Goal: Task Accomplishment & Management: Complete application form

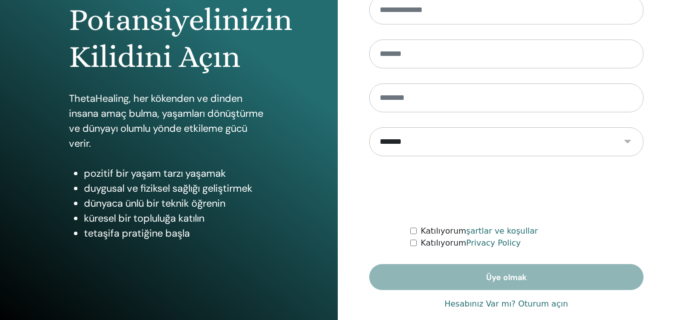
scroll to position [154, 0]
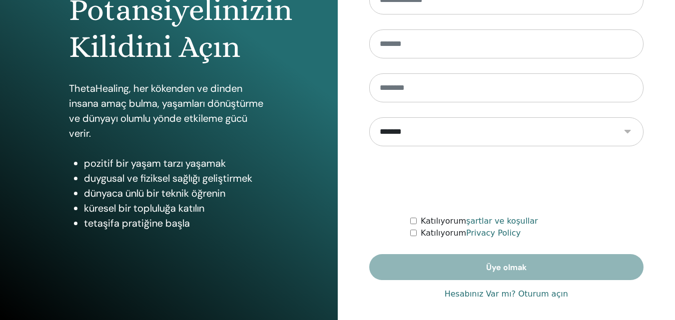
click at [461, 293] on link "Hesabınız Var mı? Oturum açın" at bounding box center [506, 294] width 123 height 12
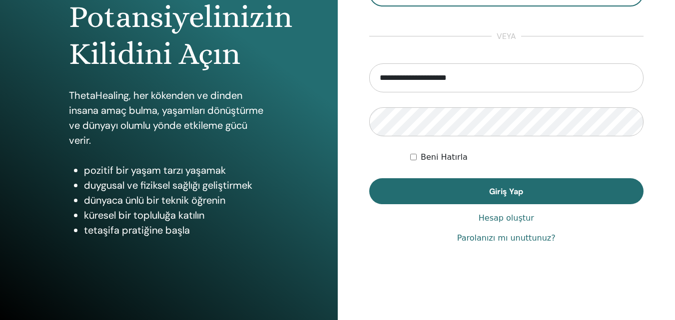
scroll to position [159, 0]
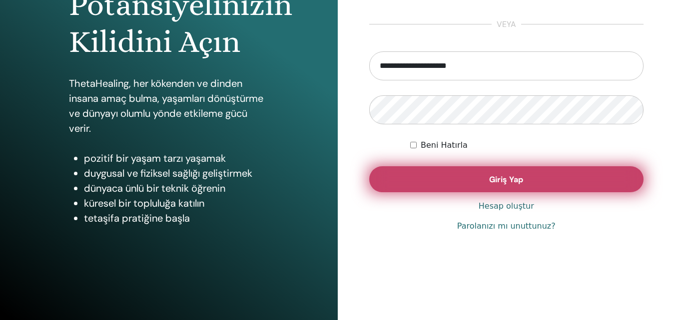
click at [497, 184] on span "Giriş Yap" at bounding box center [506, 179] width 34 height 10
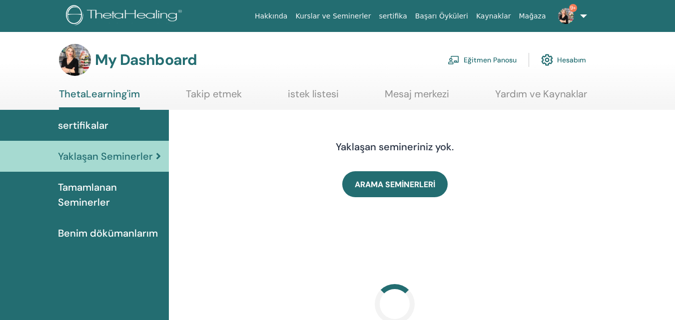
click at [466, 59] on link "Eğitmen Panosu" at bounding box center [481, 60] width 69 height 22
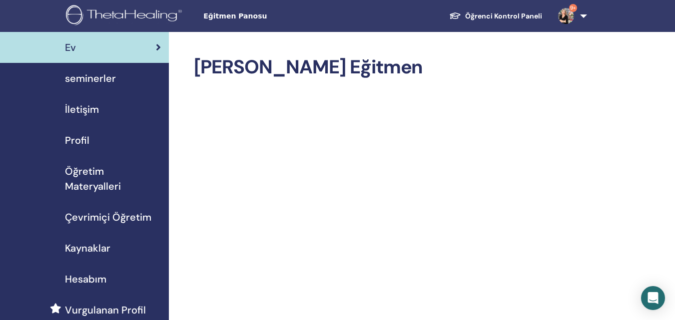
click at [95, 76] on span "seminerler" at bounding box center [90, 78] width 51 height 15
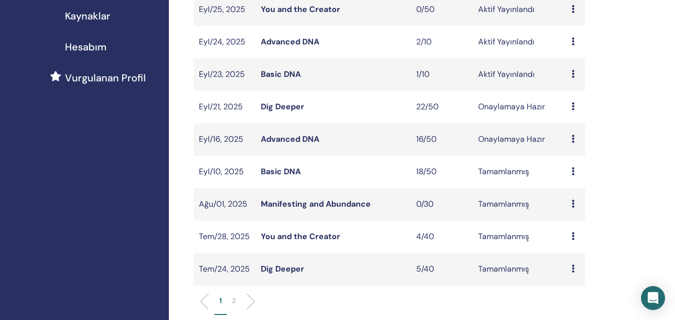
scroll to position [250, 0]
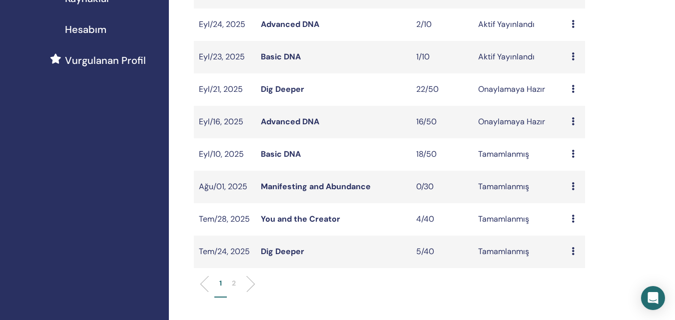
click at [232, 282] on p "2" at bounding box center [234, 283] width 4 height 10
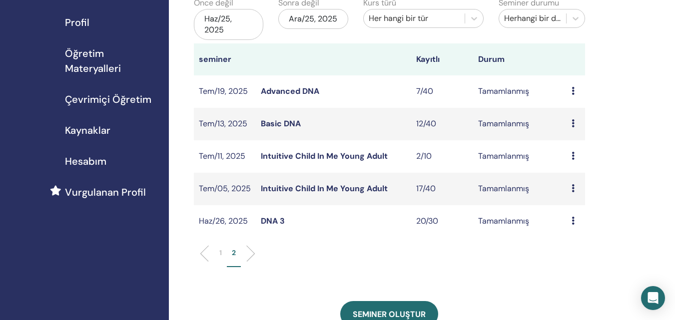
scroll to position [100, 0]
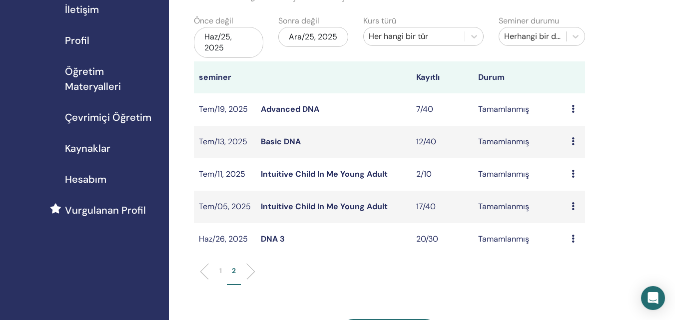
click at [222, 270] on li "1" at bounding box center [220, 275] width 12 height 19
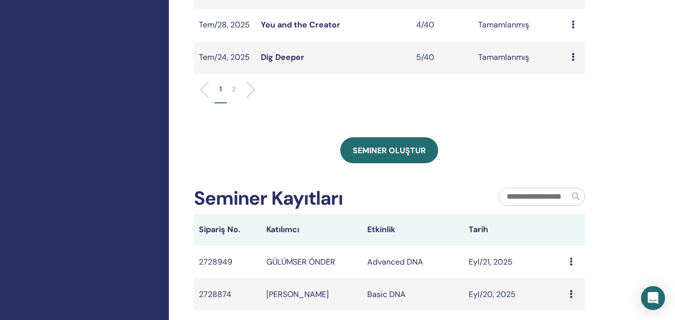
scroll to position [449, 0]
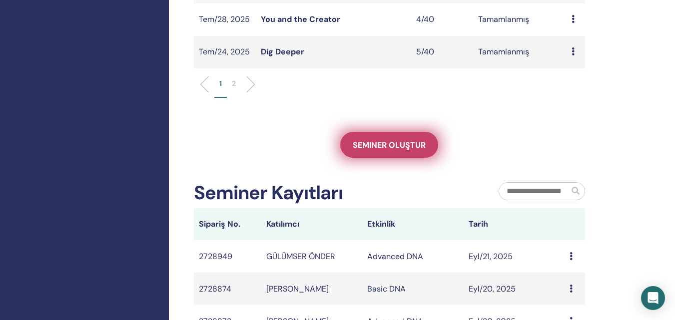
click at [383, 145] on span "Seminer oluştur" at bounding box center [389, 145] width 73 height 10
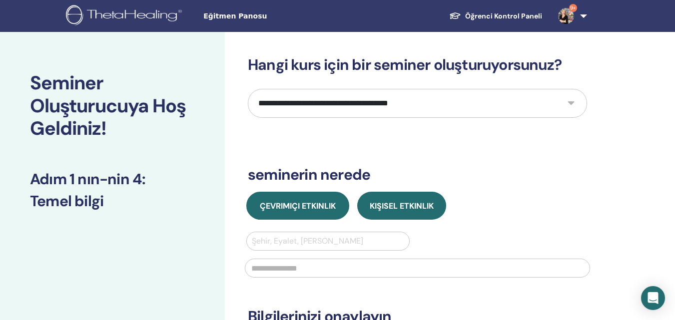
click at [289, 208] on span "Çevrimiçi Etkinlik" at bounding box center [298, 206] width 76 height 10
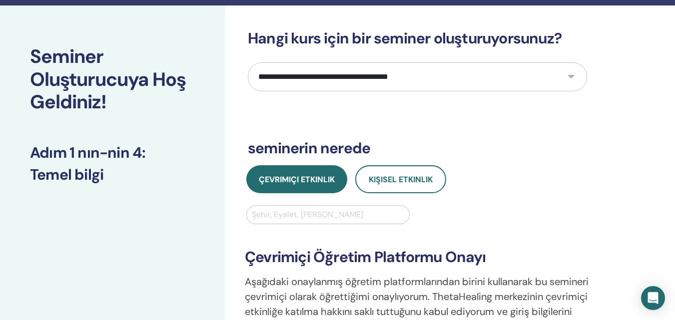
scroll to position [50, 0]
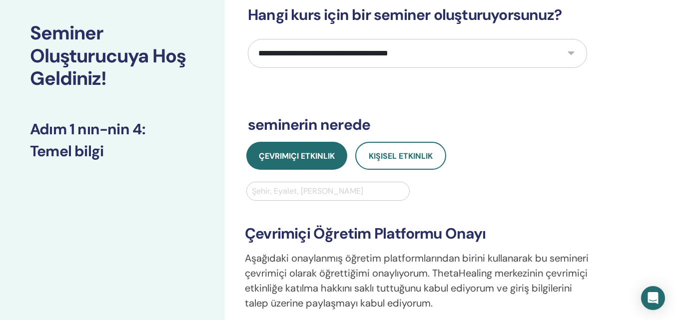
click at [328, 192] on div at bounding box center [328, 191] width 152 height 14
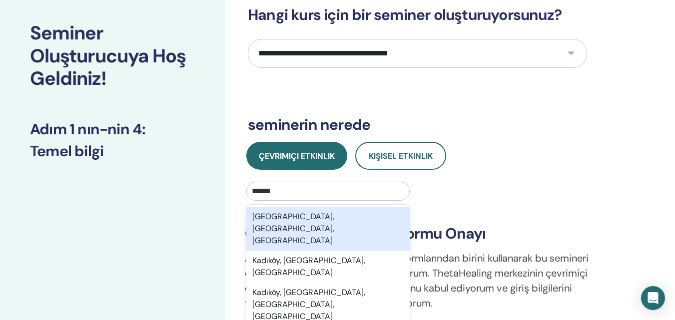
type input "*******"
click at [325, 219] on div "[GEOGRAPHIC_DATA], [GEOGRAPHIC_DATA], [GEOGRAPHIC_DATA]" at bounding box center [327, 229] width 163 height 44
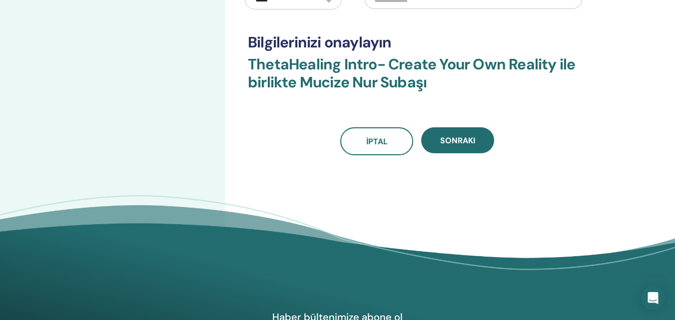
scroll to position [400, 0]
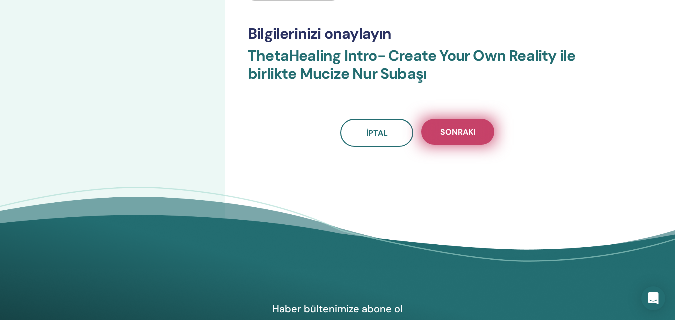
click at [459, 127] on span "Sonraki" at bounding box center [457, 132] width 35 height 10
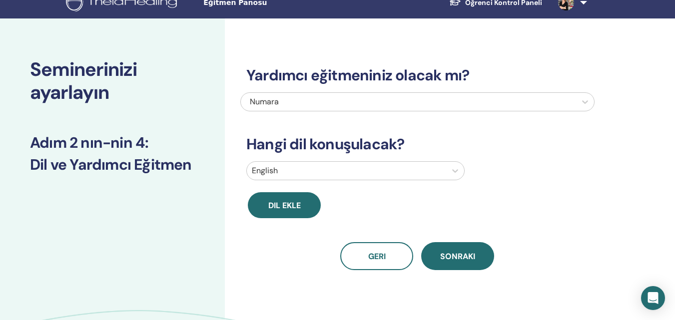
scroll to position [0, 0]
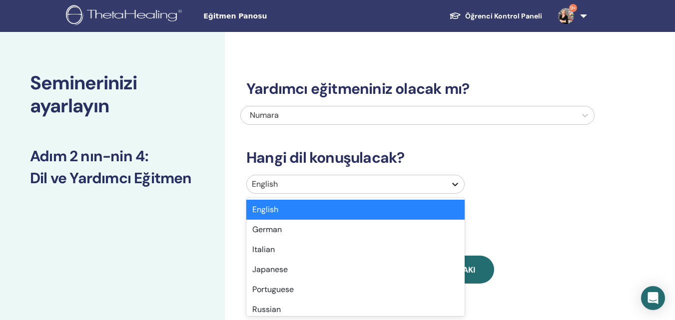
click at [457, 182] on icon at bounding box center [455, 184] width 10 height 10
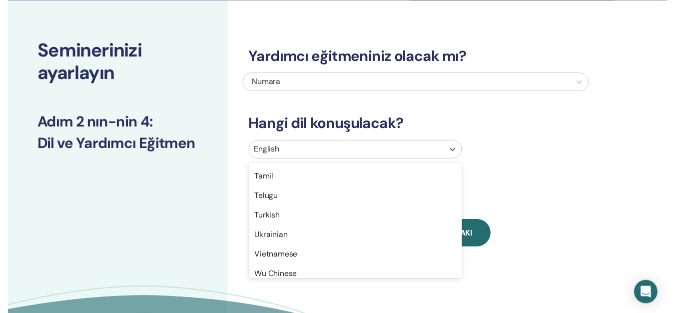
scroll to position [799, 0]
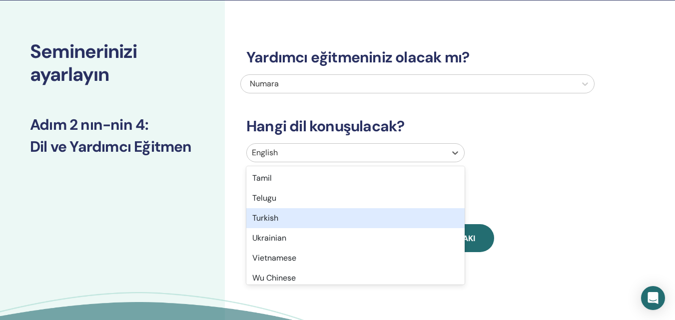
click at [300, 222] on div "Turkish" at bounding box center [355, 218] width 218 height 20
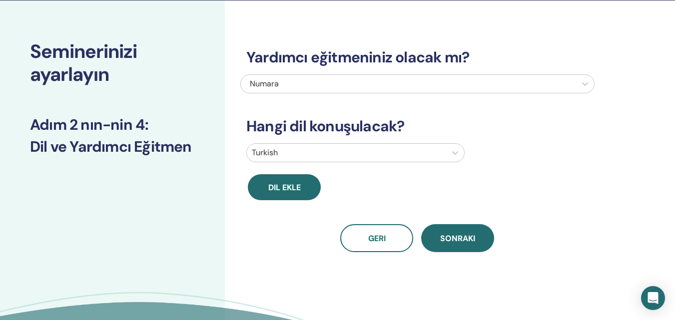
click at [453, 237] on span "Sonraki" at bounding box center [457, 238] width 35 height 10
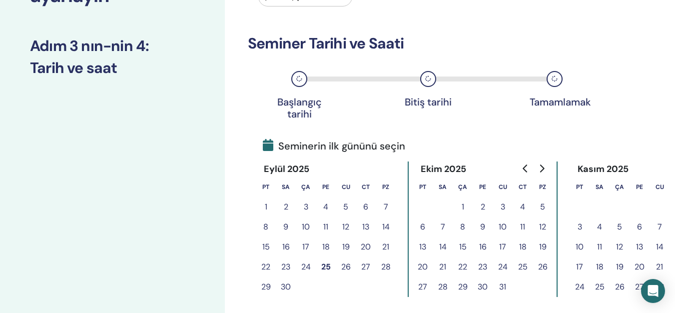
scroll to position [131, 0]
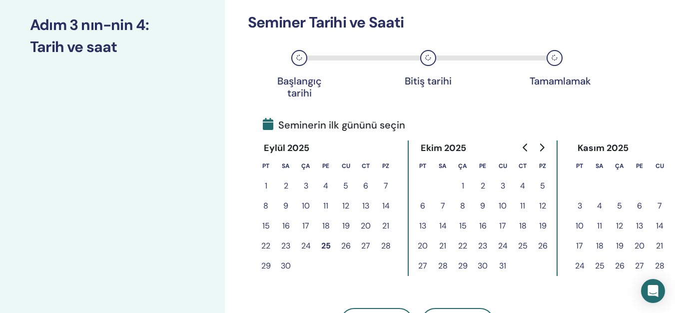
drag, startPoint x: 443, startPoint y: 206, endPoint x: 461, endPoint y: 206, distance: 18.5
click at [461, 206] on tr "6 7 8 9 10 11 12" at bounding box center [483, 206] width 140 height 20
click at [443, 206] on button "7" at bounding box center [443, 206] width 20 height 20
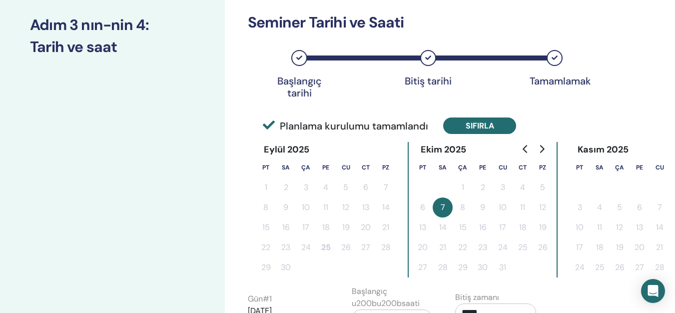
click at [474, 124] on button "Sıfırla" at bounding box center [479, 125] width 73 height 16
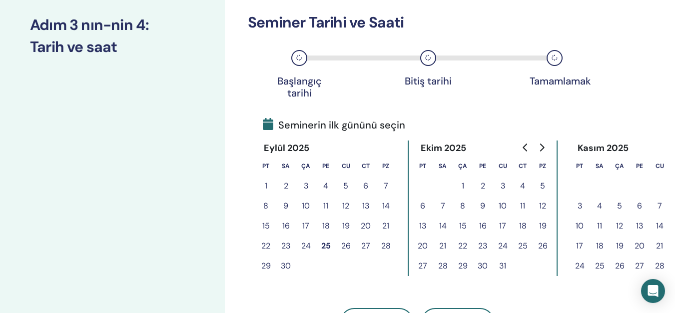
click at [442, 200] on button "7" at bounding box center [443, 206] width 20 height 20
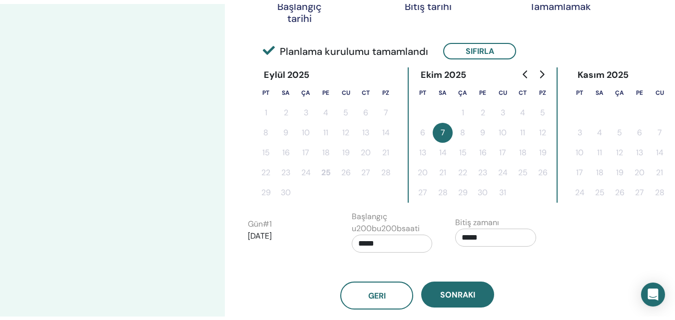
scroll to position [300, 0]
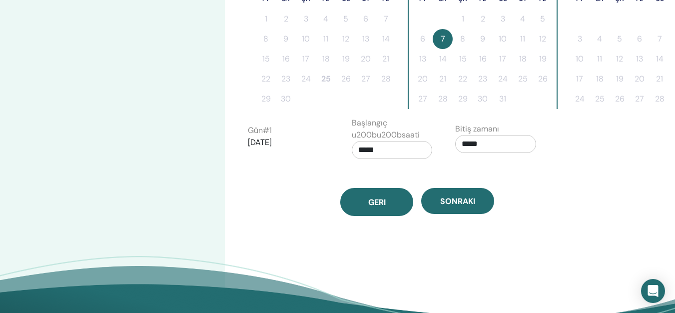
click at [377, 207] on button "Geri" at bounding box center [376, 202] width 73 height 28
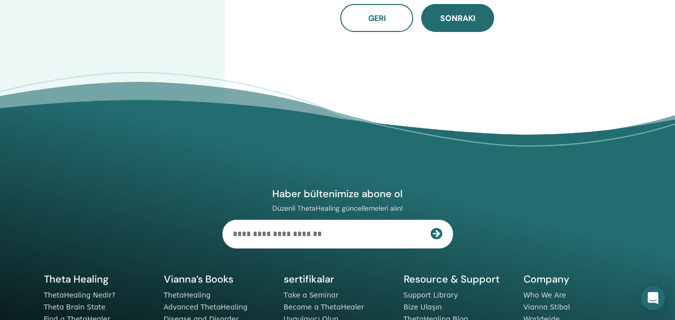
scroll to position [134, 0]
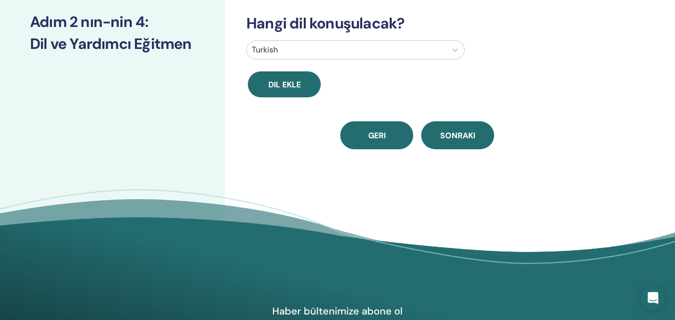
click at [375, 136] on span "Geri" at bounding box center [376, 135] width 17 height 10
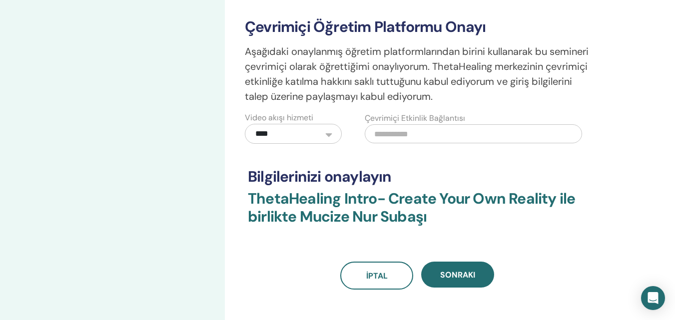
scroll to position [257, 0]
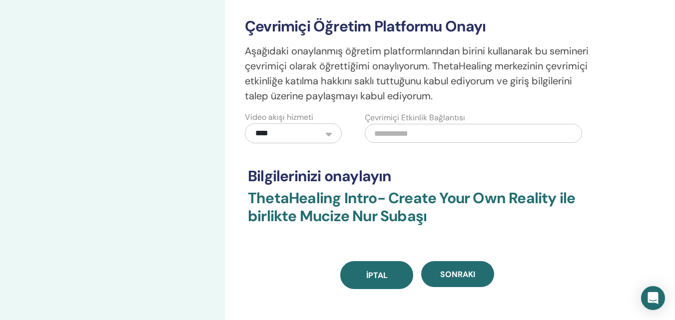
click at [380, 275] on span "İptal" at bounding box center [376, 275] width 21 height 10
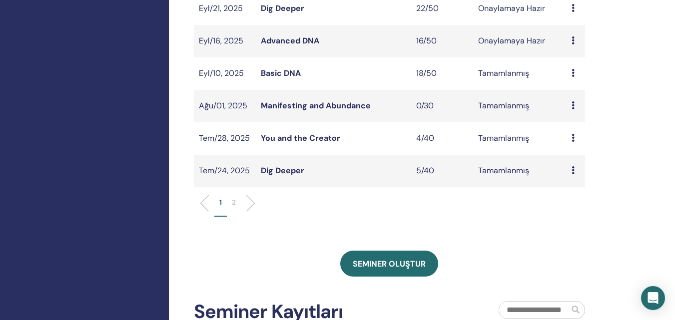
scroll to position [400, 0]
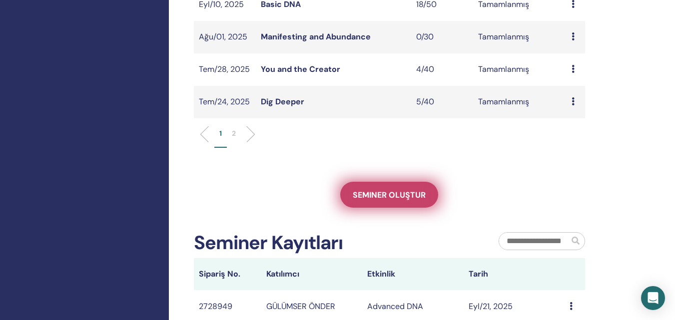
click at [372, 199] on span "Seminer oluştur" at bounding box center [389, 195] width 73 height 10
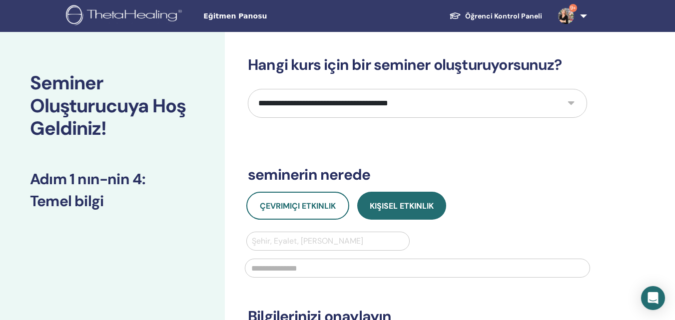
click at [560, 108] on select "**********" at bounding box center [417, 103] width 339 height 29
click at [575, 103] on select "**********" at bounding box center [417, 103] width 339 height 29
select select "*"
click at [248, 89] on select "**********" at bounding box center [417, 103] width 339 height 29
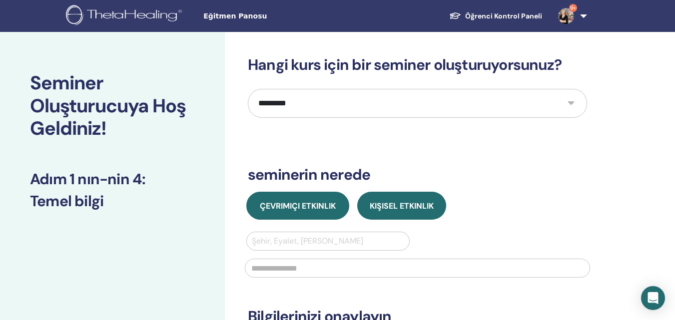
click at [315, 207] on span "Çevrimiçi Etkinlik" at bounding box center [298, 206] width 76 height 10
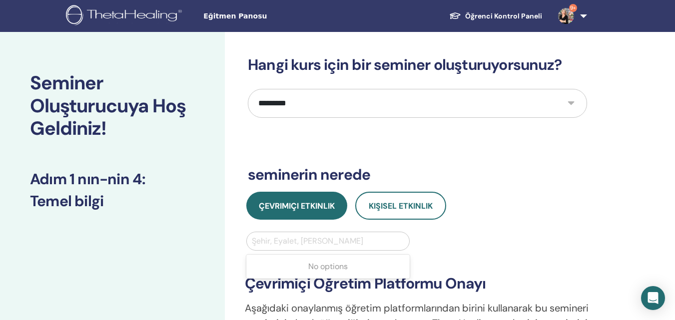
click at [313, 238] on div at bounding box center [328, 241] width 152 height 14
type input "*******"
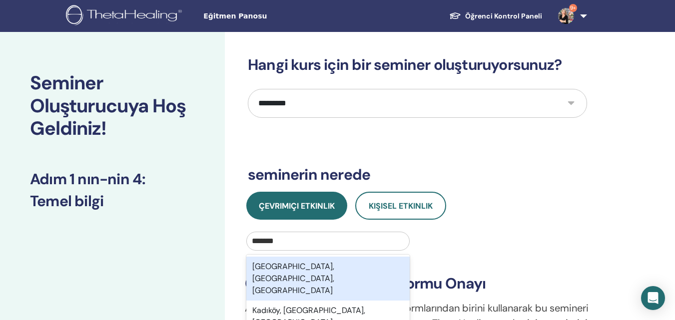
click at [323, 267] on div "Kadıköy, İstanbul, TUR" at bounding box center [327, 279] width 163 height 44
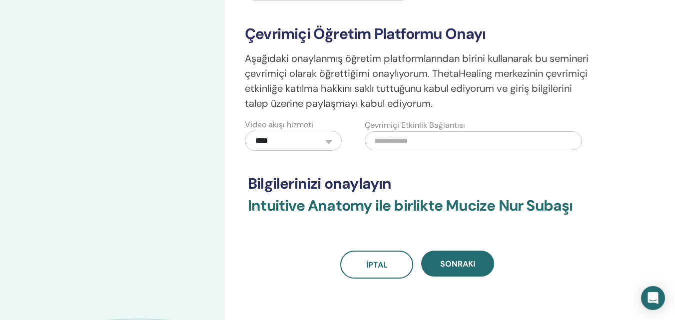
scroll to position [300, 0]
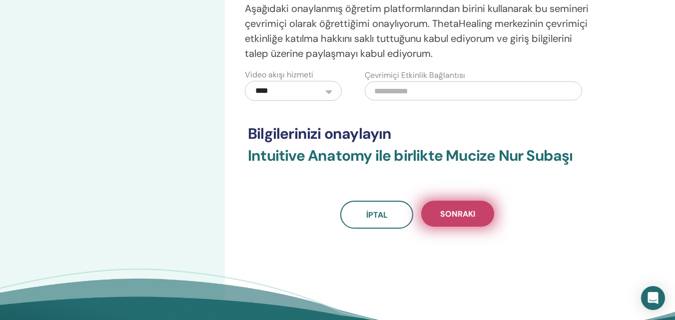
click at [452, 206] on button "Sonraki" at bounding box center [457, 214] width 73 height 26
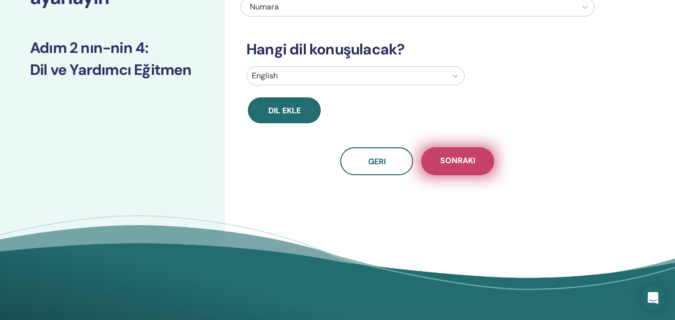
scroll to position [50, 0]
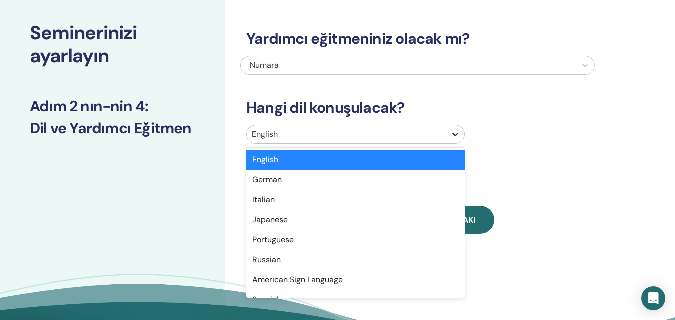
click at [448, 134] on div at bounding box center [455, 134] width 18 height 18
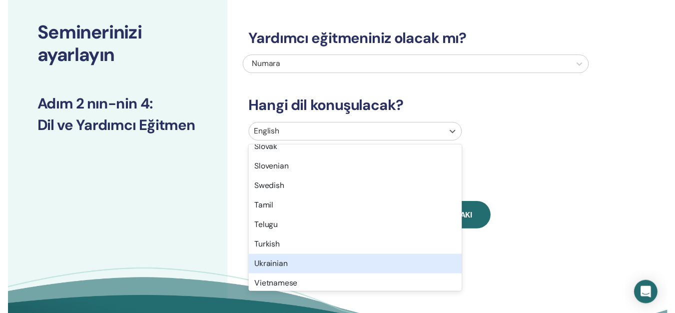
scroll to position [793, 0]
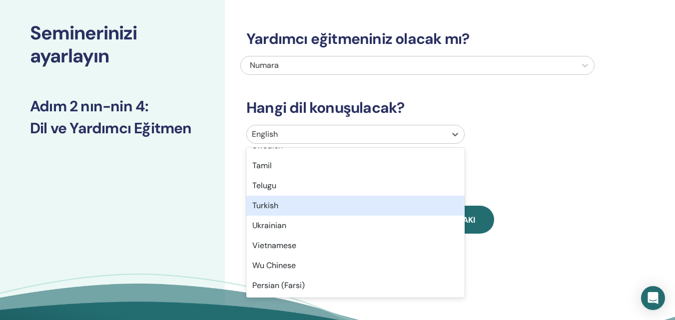
click at [334, 201] on div "Turkish" at bounding box center [355, 206] width 218 height 20
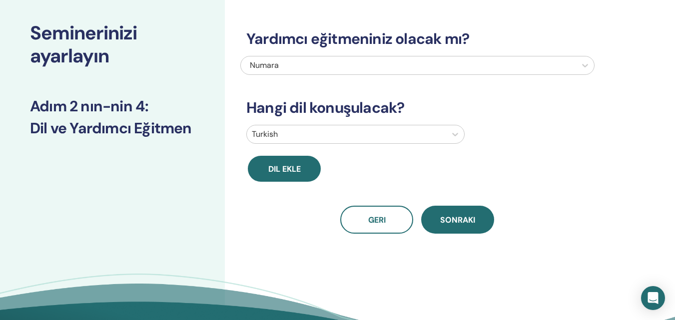
click at [460, 217] on span "Sonraki" at bounding box center [457, 220] width 35 height 10
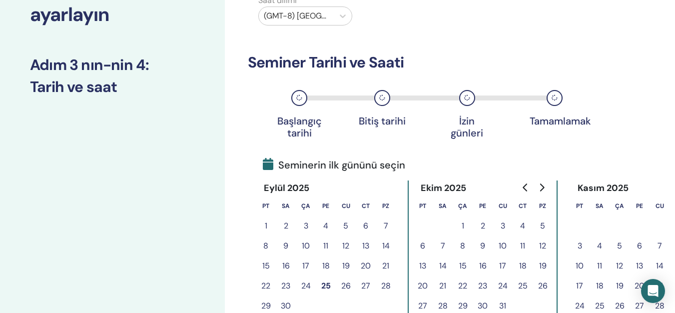
scroll to position [150, 0]
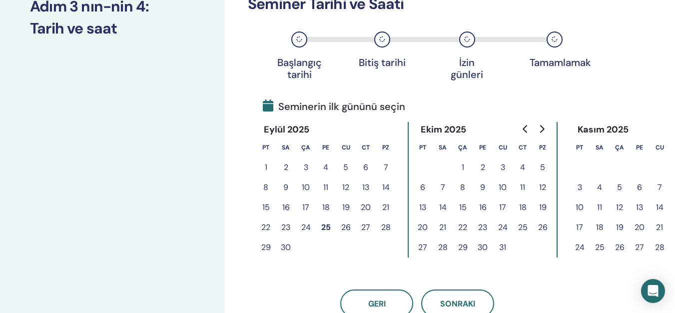
click at [445, 190] on button "7" at bounding box center [443, 187] width 20 height 20
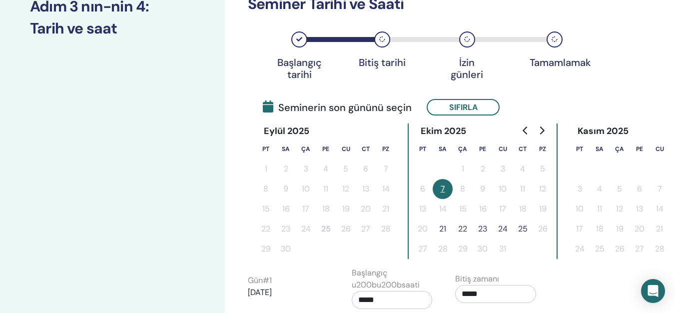
click at [302, 38] on icon at bounding box center [299, 39] width 6 height 6
click at [382, 42] on div "Bitiş tarihi" at bounding box center [382, 39] width 16 height 16
click at [300, 40] on icon at bounding box center [299, 39] width 6 height 6
click at [477, 190] on tr "6 7 8 9 10 11 12" at bounding box center [483, 189] width 140 height 20
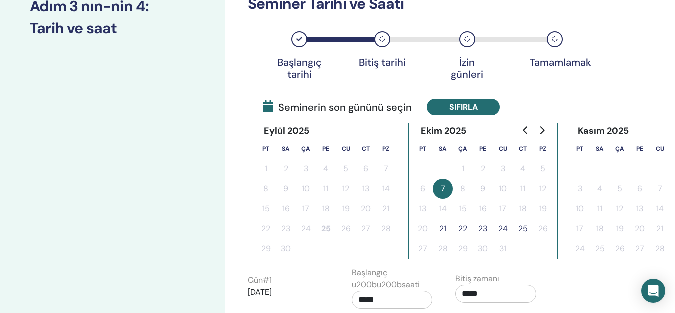
click at [463, 102] on button "Sıfırla" at bounding box center [463, 107] width 73 height 16
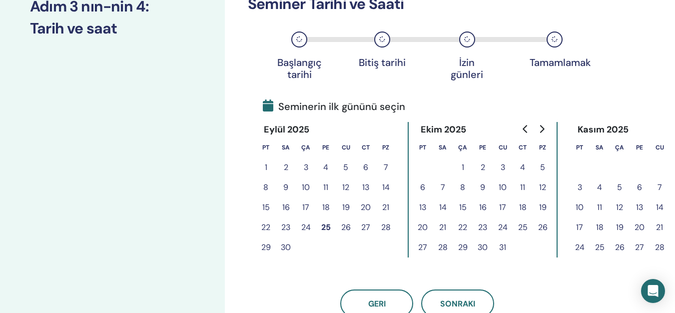
drag, startPoint x: 505, startPoint y: 187, endPoint x: 521, endPoint y: 187, distance: 16.0
click at [521, 187] on tr "6 7 8 9 10 11 12" at bounding box center [483, 187] width 140 height 20
click at [521, 187] on button "11" at bounding box center [522, 187] width 20 height 20
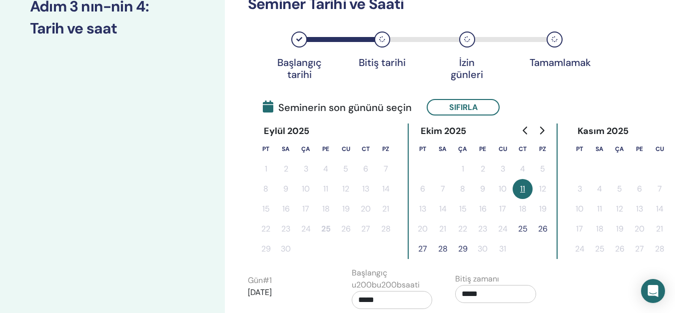
click at [444, 188] on tr "6 7 8 9 10 11 12" at bounding box center [483, 189] width 140 height 20
click at [461, 108] on button "Sıfırla" at bounding box center [463, 107] width 73 height 16
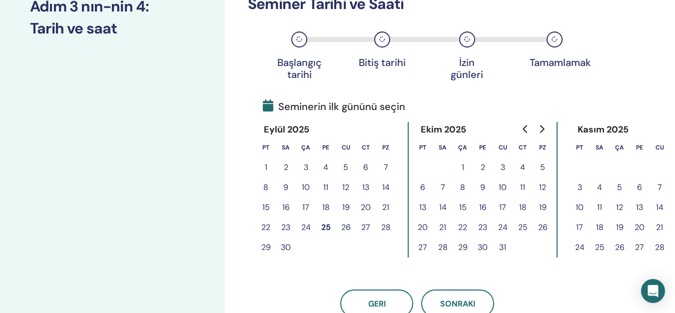
click at [442, 188] on button "7" at bounding box center [443, 187] width 20 height 20
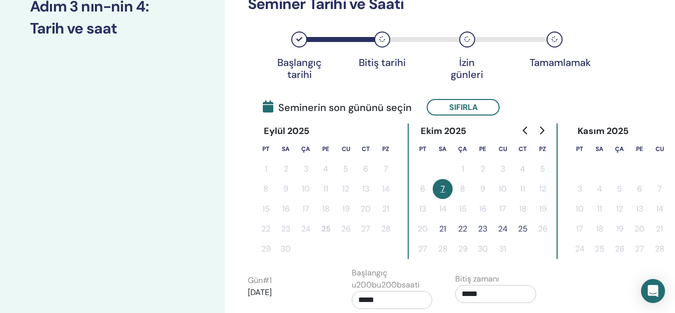
click at [539, 129] on icon "Go to next month" at bounding box center [541, 130] width 8 height 8
click at [526, 132] on icon "Go to previous month" at bounding box center [525, 130] width 8 height 8
click at [461, 145] on th "Ça" at bounding box center [462, 149] width 20 height 20
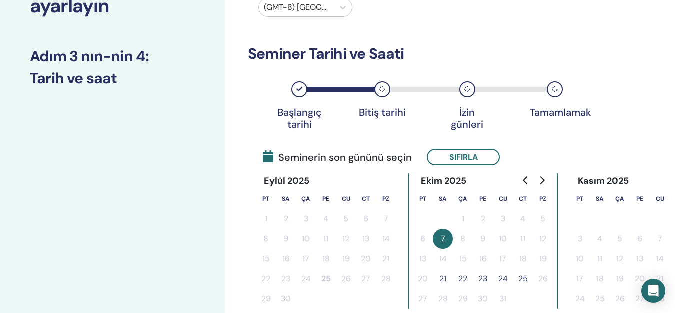
scroll to position [50, 0]
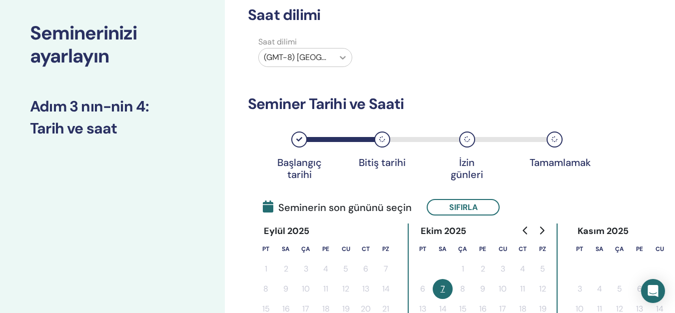
click at [341, 56] on icon at bounding box center [343, 57] width 10 height 10
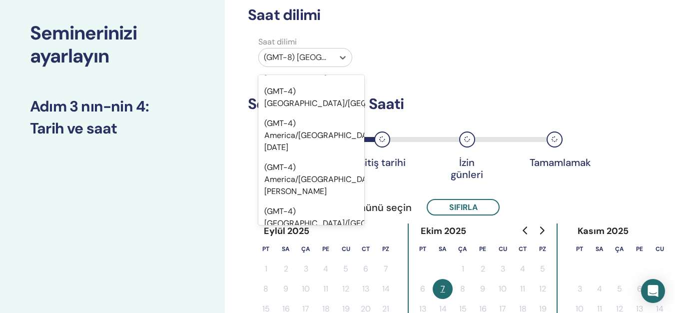
scroll to position [7553, 0]
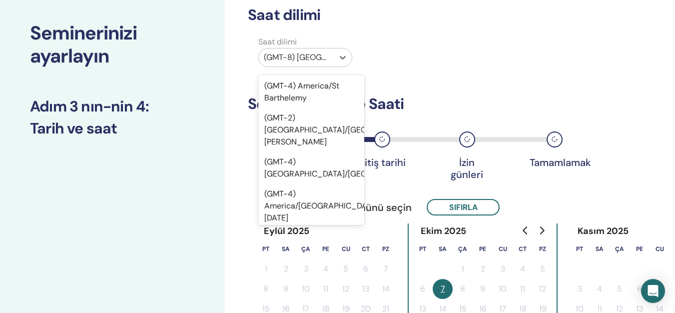
click at [618, 84] on div "Saat dilimi Saat dilimi option (GMT-4) US/Eastern focused, 5 of 595. 595 result…" at bounding box center [450, 293] width 450 height 623
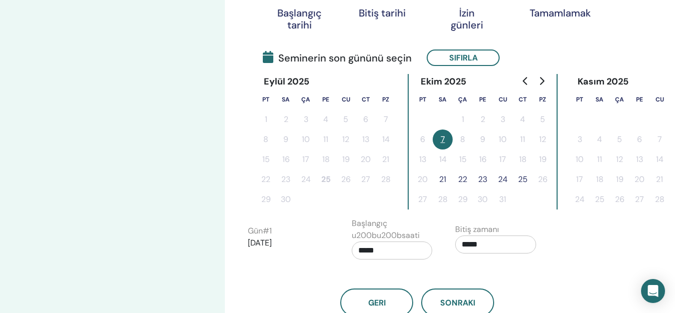
scroll to position [200, 0]
click at [443, 135] on button "7" at bounding box center [443, 139] width 20 height 20
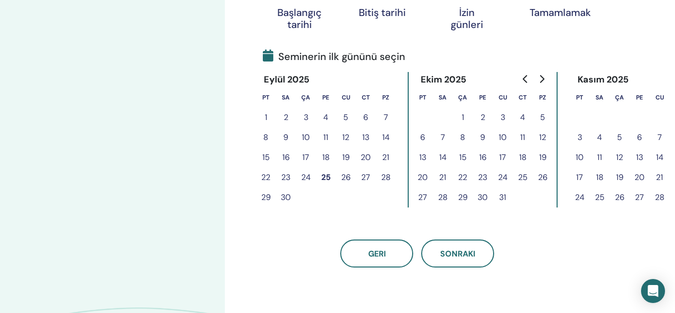
click at [441, 136] on button "7" at bounding box center [443, 137] width 20 height 20
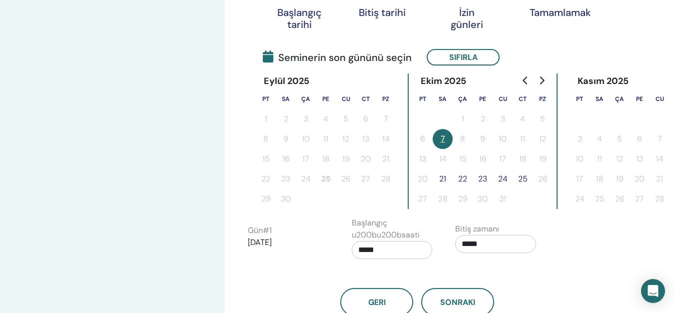
click at [484, 243] on input "*****" at bounding box center [495, 244] width 81 height 18
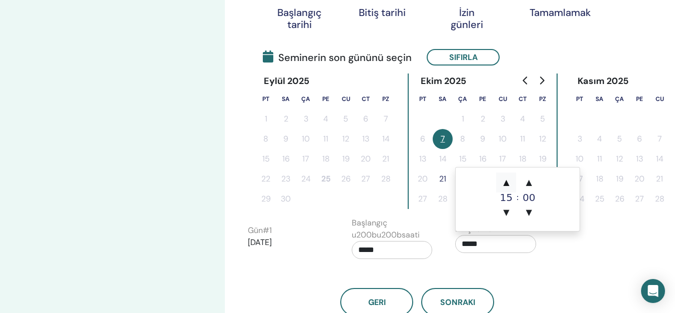
click at [507, 181] on span "▲" at bounding box center [506, 182] width 20 height 20
click at [506, 181] on span "▲" at bounding box center [506, 182] width 20 height 20
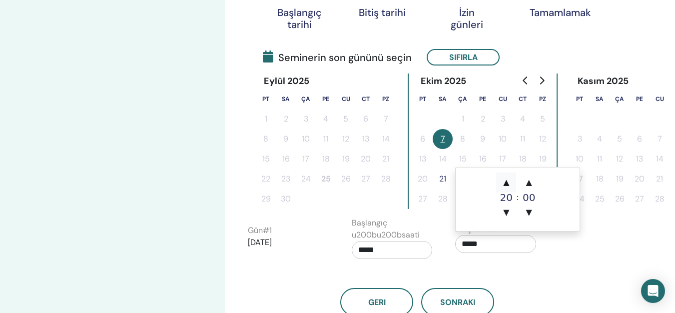
click at [506, 181] on span "▲" at bounding box center [506, 182] width 20 height 20
type input "*****"
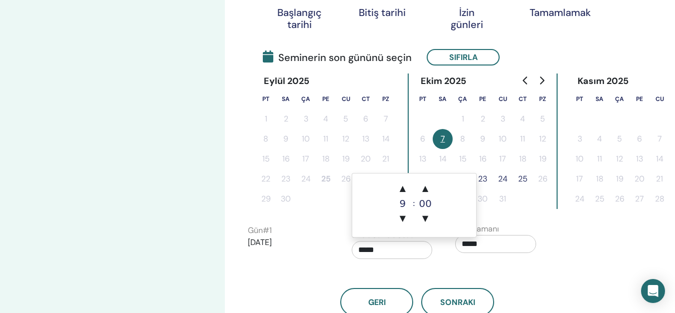
click at [390, 249] on input "*****" at bounding box center [392, 250] width 81 height 18
click at [404, 188] on span "▲" at bounding box center [403, 188] width 20 height 20
click at [405, 188] on span "▲" at bounding box center [403, 188] width 20 height 20
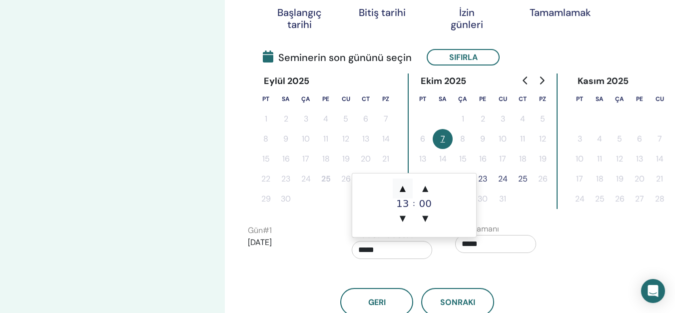
click at [405, 188] on span "▲" at bounding box center [403, 188] width 20 height 20
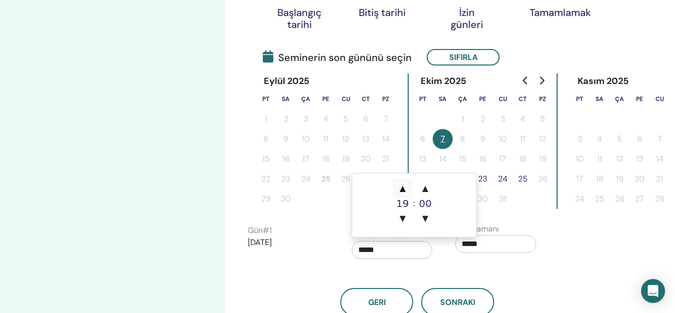
click at [405, 188] on span "▲" at bounding box center [403, 188] width 20 height 20
type input "*****"
click at [571, 264] on div "Geri Sonraki" at bounding box center [417, 290] width 354 height 52
click at [461, 175] on button "22" at bounding box center [462, 179] width 20 height 20
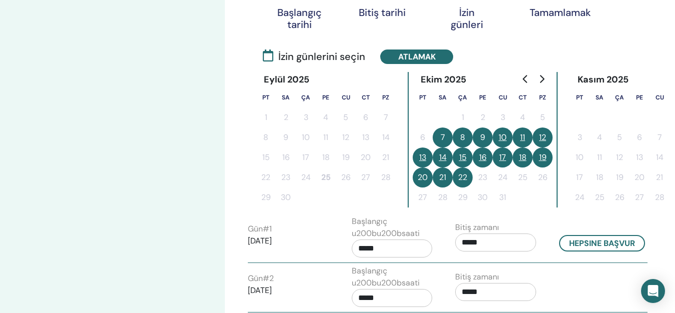
click at [523, 133] on button "11" at bounding box center [522, 137] width 20 height 20
click at [502, 136] on button "10" at bounding box center [502, 137] width 20 height 20
click at [501, 136] on button "10" at bounding box center [502, 137] width 20 height 20
click at [527, 136] on button "11" at bounding box center [522, 137] width 20 height 20
click at [525, 136] on button "11" at bounding box center [522, 137] width 20 height 20
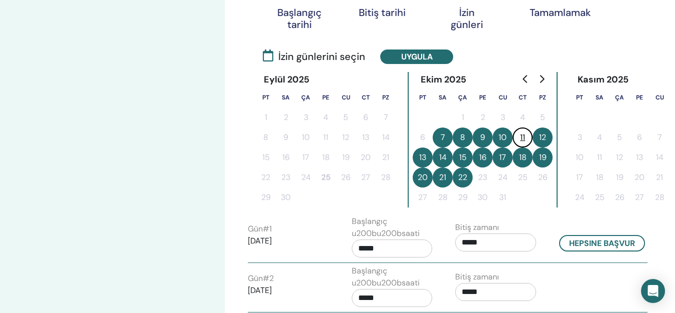
click at [522, 138] on button "11" at bounding box center [522, 137] width 20 height 20
click at [543, 139] on button "12" at bounding box center [542, 137] width 20 height 20
click at [422, 156] on button "13" at bounding box center [423, 157] width 20 height 20
click at [423, 157] on button "13" at bounding box center [423, 157] width 20 height 20
click at [423, 158] on button "13" at bounding box center [423, 157] width 20 height 20
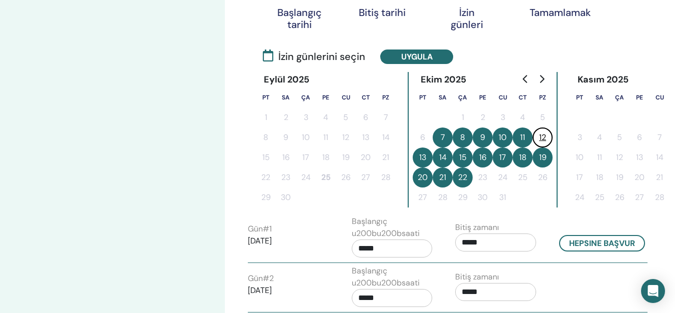
click at [468, 23] on div "İzin günleri" at bounding box center [467, 18] width 50 height 24
click at [421, 159] on button "13" at bounding box center [423, 157] width 20 height 20
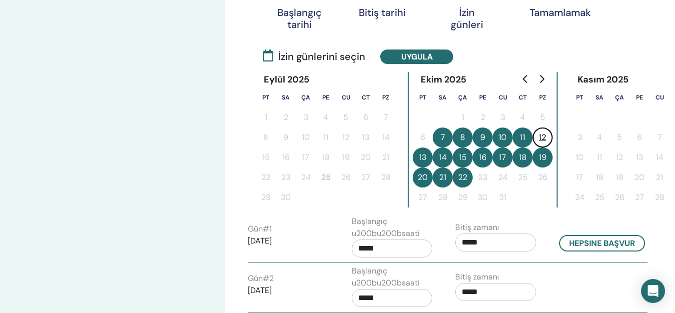
click at [421, 159] on button "13" at bounding box center [423, 157] width 20 height 20
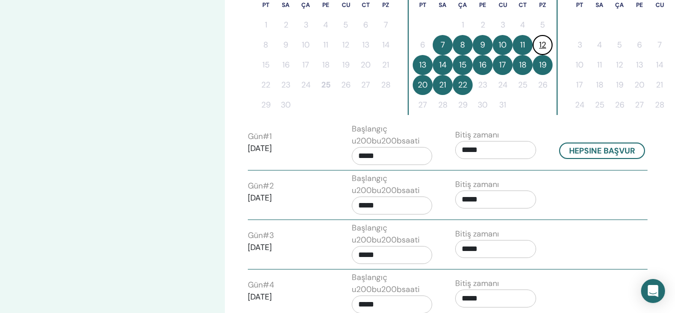
scroll to position [300, 0]
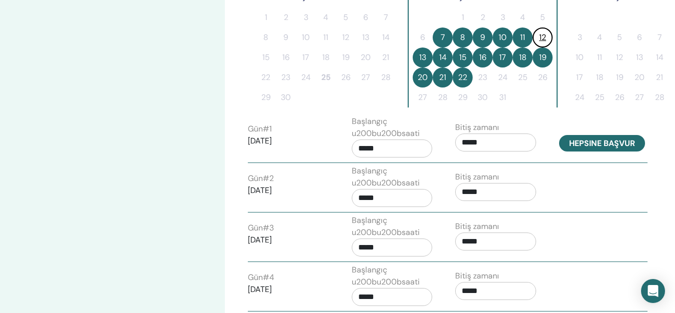
click at [599, 147] on button "Hepsine başvur" at bounding box center [602, 143] width 86 height 16
type input "*****"
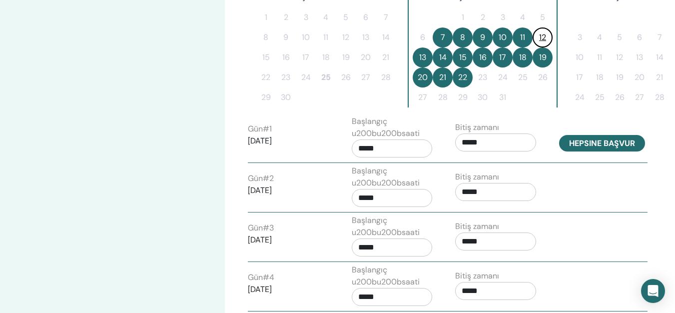
type input "*****"
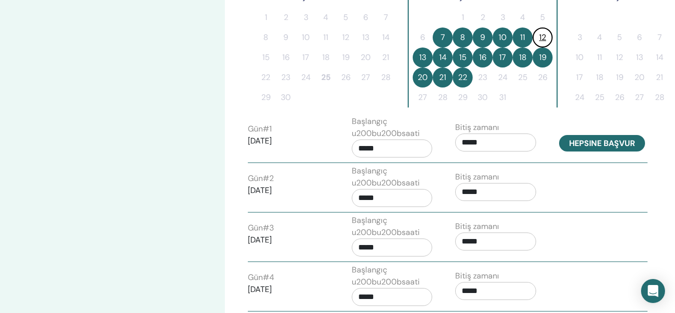
type input "*****"
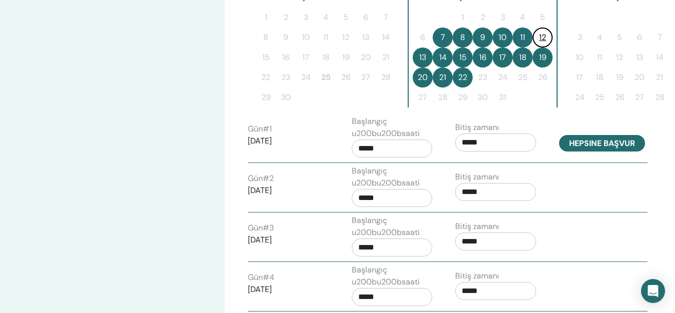
type input "*****"
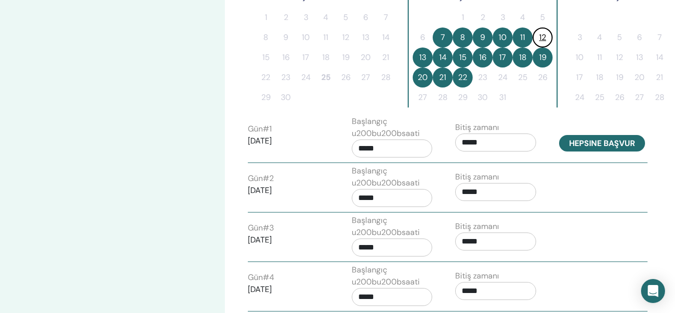
type input "*****"
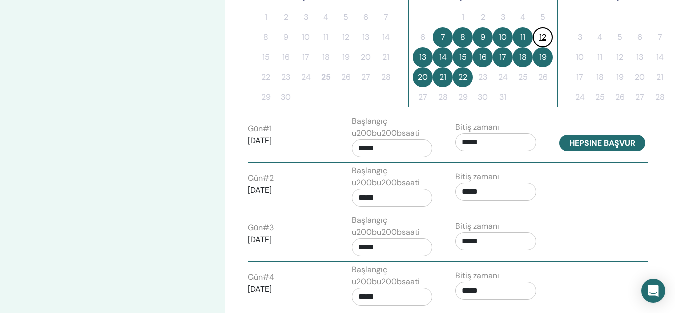
type input "*****"
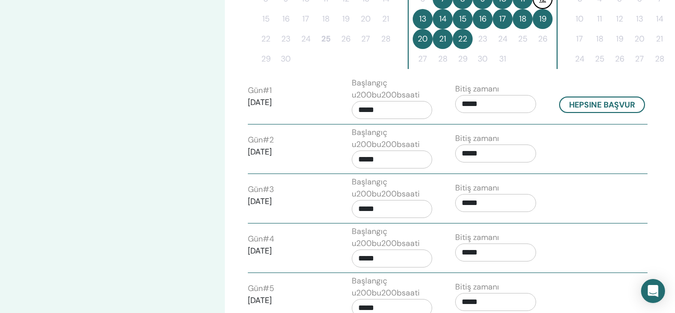
scroll to position [250, 0]
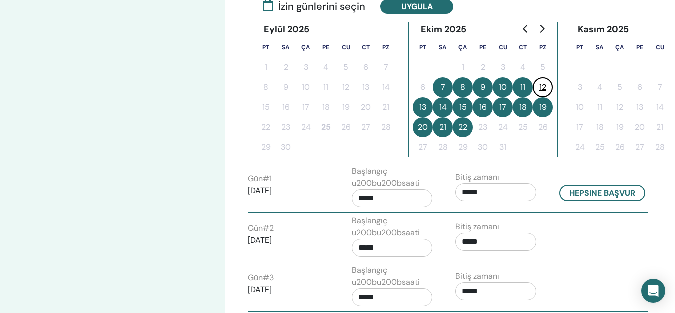
click at [422, 108] on button "13" at bounding box center [423, 107] width 20 height 20
click at [425, 104] on button "13" at bounding box center [423, 107] width 20 height 20
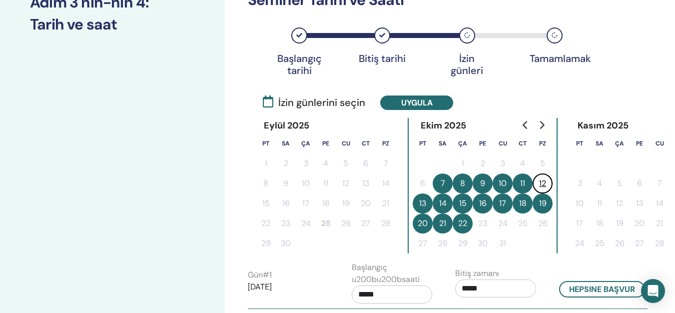
scroll to position [150, 0]
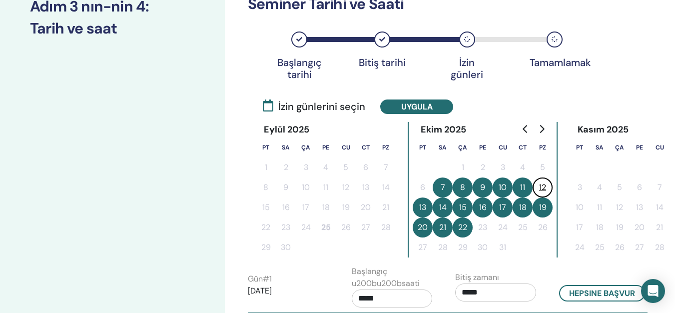
click at [467, 39] on icon at bounding box center [467, 39] width 6 height 6
click at [419, 202] on button "13" at bounding box center [423, 207] width 20 height 20
click at [426, 203] on button "13" at bounding box center [423, 207] width 20 height 20
click at [473, 65] on div "İzin günleri" at bounding box center [467, 68] width 50 height 24
click at [470, 66] on div "İzin günleri" at bounding box center [467, 68] width 50 height 24
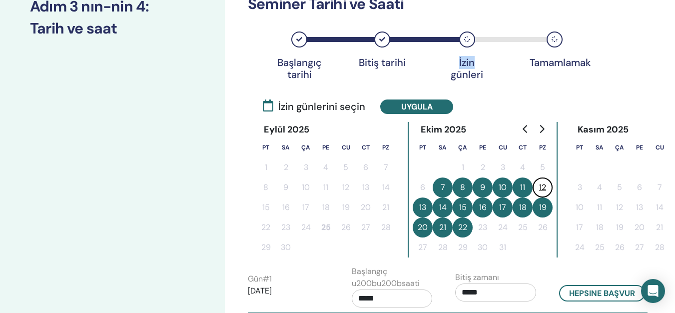
click at [470, 67] on div "İzin günleri" at bounding box center [467, 68] width 50 height 24
click at [421, 207] on button "13" at bounding box center [423, 207] width 20 height 20
click at [421, 208] on button "13" at bounding box center [423, 207] width 20 height 20
click at [424, 208] on button "13" at bounding box center [423, 207] width 20 height 20
click at [442, 209] on button "14" at bounding box center [443, 207] width 20 height 20
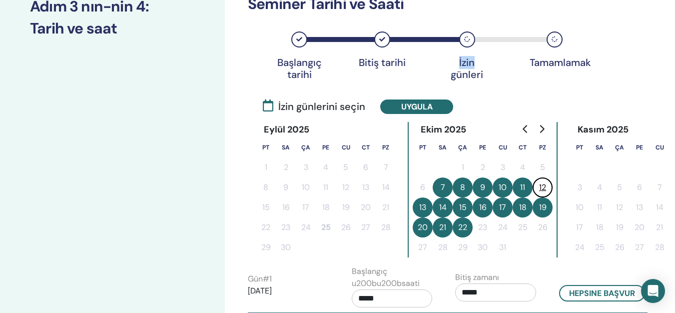
click at [442, 209] on button "14" at bounding box center [443, 207] width 20 height 20
click at [442, 208] on button "14" at bounding box center [443, 207] width 20 height 20
click at [428, 204] on button "13" at bounding box center [423, 207] width 20 height 20
click at [423, 204] on button "13" at bounding box center [423, 207] width 20 height 20
click at [420, 204] on button "13" at bounding box center [423, 207] width 20 height 20
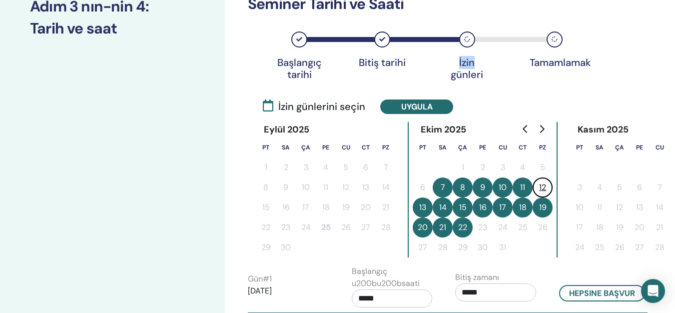
click at [420, 204] on button "13" at bounding box center [423, 207] width 20 height 20
click at [418, 204] on button "13" at bounding box center [423, 207] width 20 height 20
click at [422, 205] on button "13" at bounding box center [423, 207] width 20 height 20
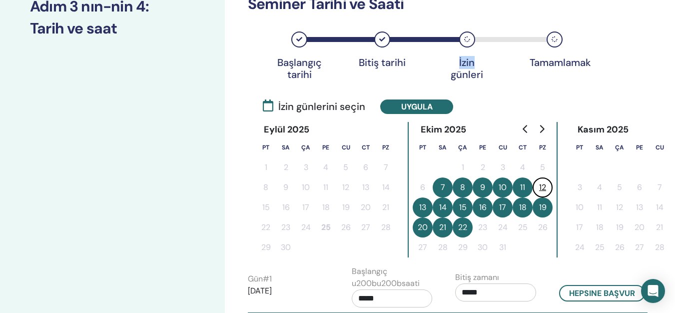
click at [425, 209] on button "13" at bounding box center [423, 207] width 20 height 20
click at [413, 208] on button "13" at bounding box center [423, 207] width 20 height 20
click at [424, 213] on button "13" at bounding box center [423, 207] width 20 height 20
click at [538, 186] on button "12" at bounding box center [542, 187] width 20 height 20
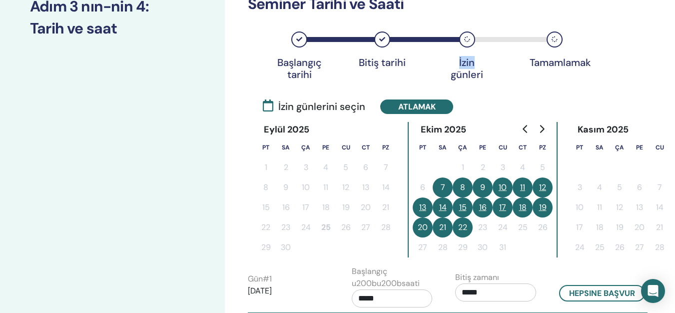
click at [539, 186] on button "12" at bounding box center [542, 187] width 20 height 20
click at [427, 209] on button "13" at bounding box center [423, 207] width 20 height 20
click at [427, 208] on button "13" at bounding box center [423, 207] width 20 height 20
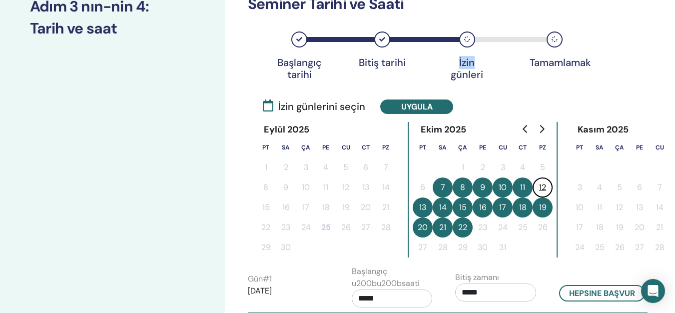
click at [427, 208] on button "13" at bounding box center [423, 207] width 20 height 20
click at [447, 208] on button "14" at bounding box center [443, 207] width 20 height 20
click at [461, 206] on button "15" at bounding box center [462, 207] width 20 height 20
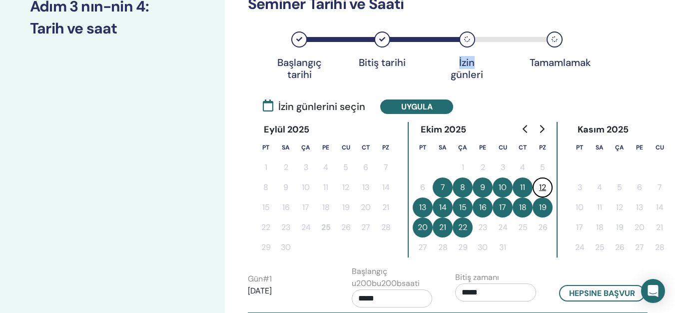
click at [523, 206] on button "18" at bounding box center [522, 207] width 20 height 20
click at [523, 207] on button "18" at bounding box center [522, 207] width 20 height 20
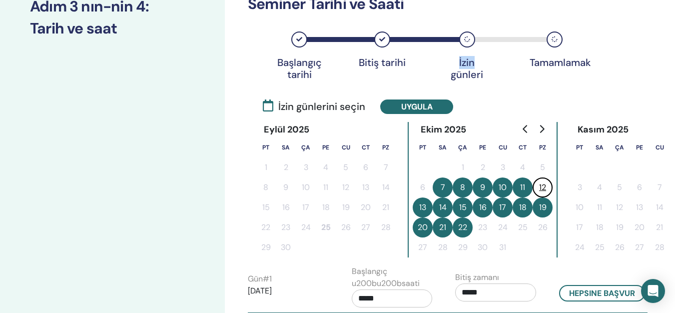
click at [523, 207] on button "18" at bounding box center [522, 207] width 20 height 20
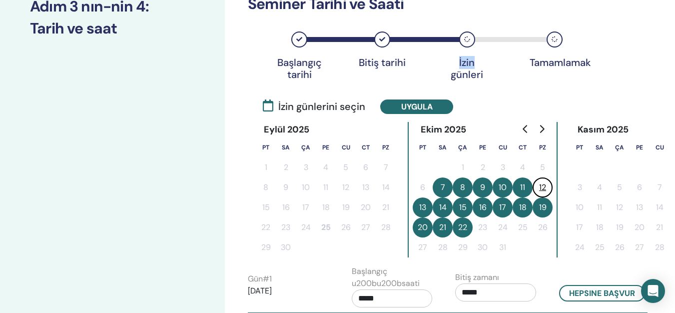
click at [523, 207] on button "18" at bounding box center [522, 207] width 20 height 20
click at [522, 207] on button "18" at bounding box center [522, 207] width 20 height 20
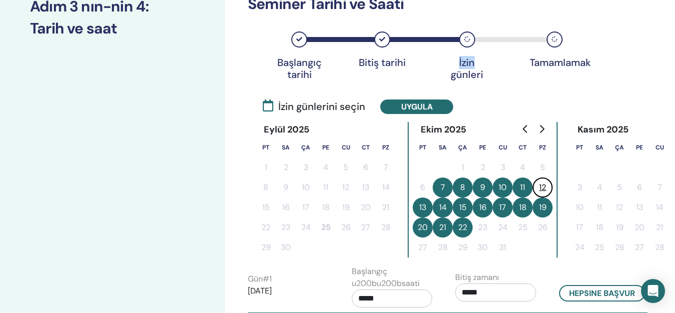
click at [522, 207] on button "18" at bounding box center [522, 207] width 20 height 20
click at [521, 207] on button "18" at bounding box center [522, 207] width 20 height 20
click at [520, 207] on button "18" at bounding box center [522, 207] width 20 height 20
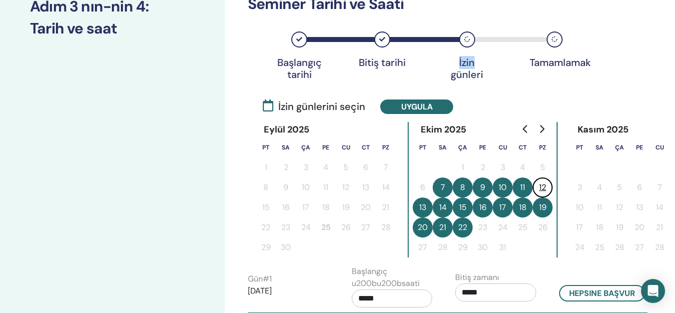
click at [457, 231] on button "22" at bounding box center [462, 227] width 20 height 20
click at [458, 231] on button "22" at bounding box center [462, 227] width 20 height 20
click at [459, 230] on button "22" at bounding box center [462, 227] width 20 height 20
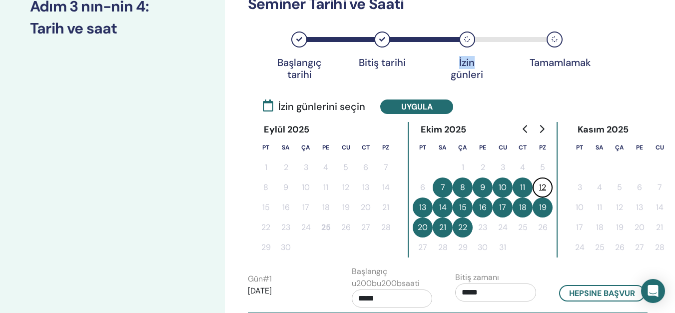
click at [440, 225] on button "21" at bounding box center [443, 227] width 20 height 20
click at [439, 224] on button "21" at bounding box center [443, 227] width 20 height 20
click at [423, 225] on button "20" at bounding box center [423, 227] width 20 height 20
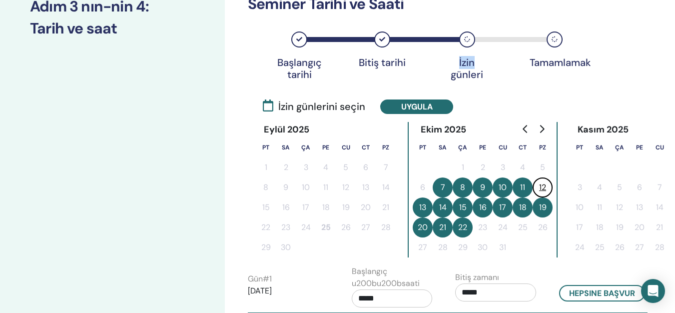
click at [423, 225] on button "20" at bounding box center [423, 227] width 20 height 20
click at [423, 226] on button "20" at bounding box center [423, 227] width 20 height 20
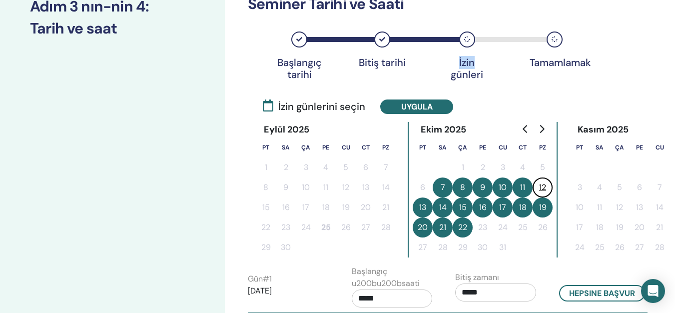
click at [422, 206] on button "13" at bounding box center [423, 207] width 20 height 20
click at [422, 207] on button "13" at bounding box center [423, 207] width 20 height 20
click at [421, 208] on button "13" at bounding box center [423, 207] width 20 height 20
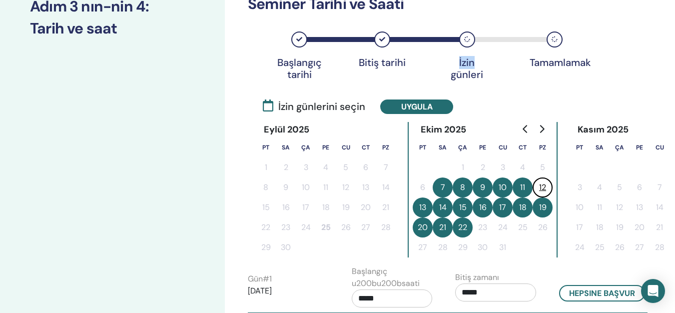
click at [421, 208] on button "13" at bounding box center [423, 207] width 20 height 20
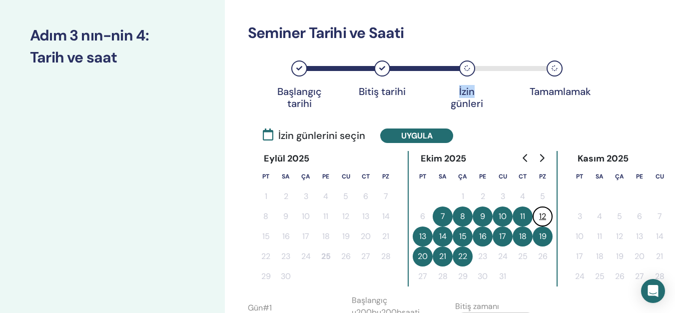
scroll to position [100, 0]
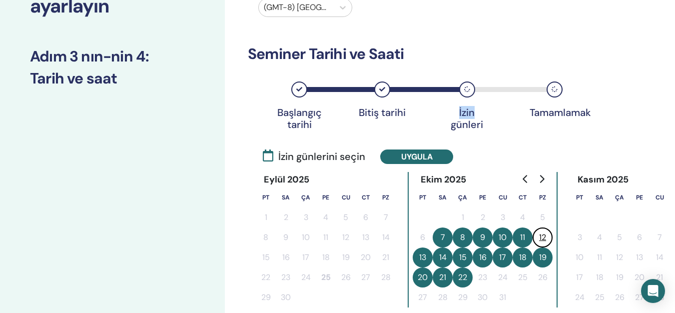
click at [545, 239] on button "12" at bounding box center [542, 237] width 20 height 20
click at [422, 253] on button "13" at bounding box center [423, 257] width 20 height 20
click at [548, 237] on button "12" at bounding box center [542, 237] width 20 height 20
click at [541, 237] on button "12" at bounding box center [542, 237] width 20 height 20
click at [540, 237] on button "12" at bounding box center [542, 237] width 20 height 20
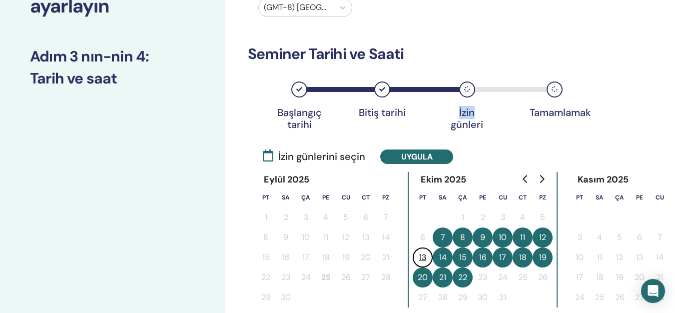
click at [541, 237] on button "12" at bounding box center [542, 237] width 20 height 20
click at [418, 255] on button "13" at bounding box center [423, 257] width 20 height 20
click at [544, 237] on button "12" at bounding box center [542, 237] width 20 height 20
click at [522, 255] on button "18" at bounding box center [522, 257] width 20 height 20
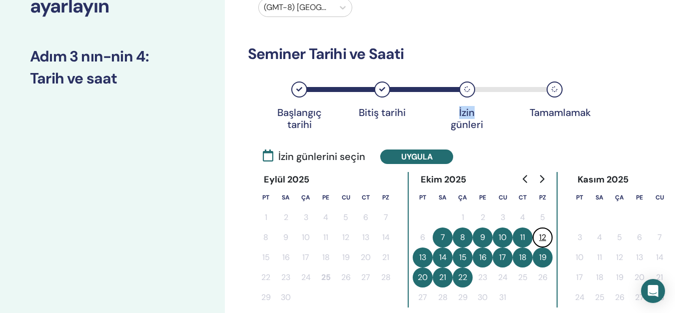
click at [522, 255] on button "18" at bounding box center [522, 257] width 20 height 20
click at [444, 236] on button "7" at bounding box center [443, 237] width 20 height 20
click at [443, 236] on button "7" at bounding box center [443, 237] width 20 height 20
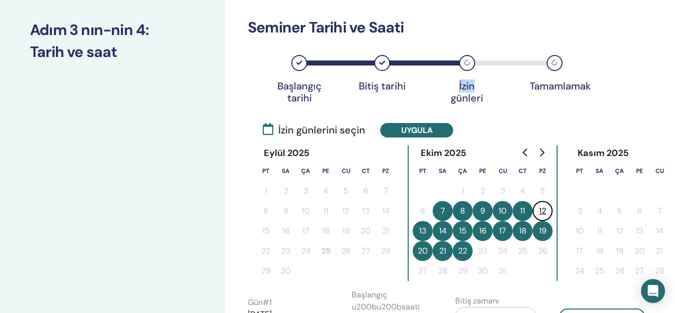
scroll to position [150, 0]
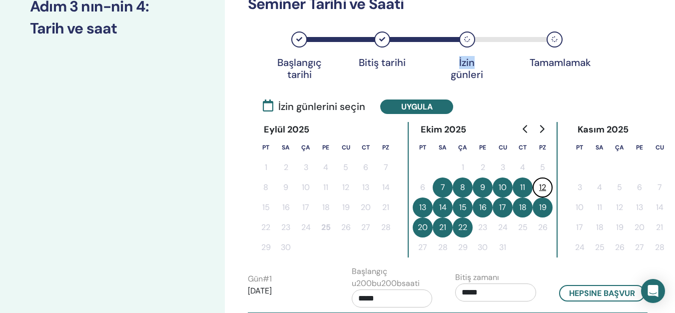
drag, startPoint x: 438, startPoint y: 186, endPoint x: 456, endPoint y: 198, distance: 22.3
click at [448, 194] on button "7" at bounding box center [443, 187] width 20 height 20
click at [537, 186] on button "12" at bounding box center [542, 187] width 20 height 20
click at [545, 228] on tbody "1 2 3 4 5 6 7 8 9 10 11 12 13 14 15 16 17 18 19 20 21 22 23 24 25 26 27 28 29 3…" at bounding box center [483, 207] width 140 height 100
click at [448, 185] on button "7" at bounding box center [443, 187] width 20 height 20
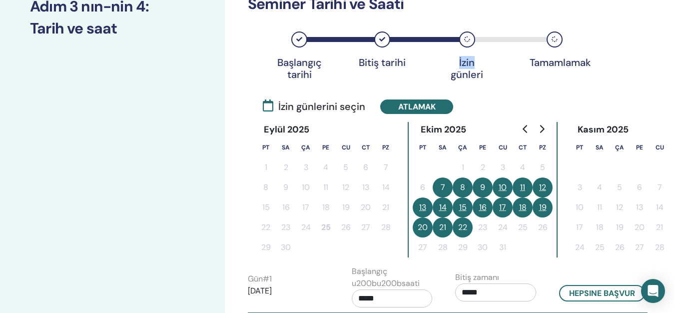
click at [462, 224] on button "22" at bounding box center [462, 227] width 20 height 20
click at [461, 227] on button "22" at bounding box center [462, 227] width 20 height 20
click at [448, 228] on button "21" at bounding box center [443, 227] width 20 height 20
click at [443, 226] on button "21" at bounding box center [443, 227] width 20 height 20
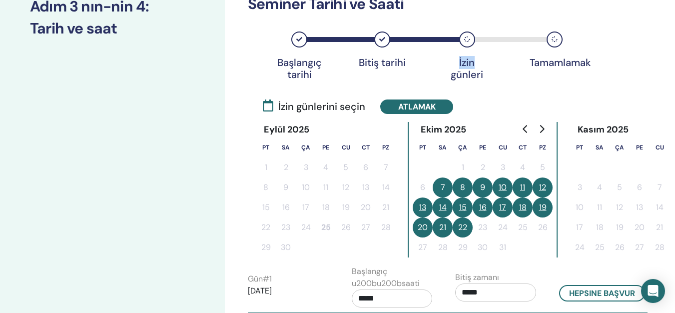
click at [426, 226] on button "20" at bounding box center [423, 227] width 20 height 20
click at [543, 207] on button "19" at bounding box center [542, 207] width 20 height 20
click at [520, 207] on button "18" at bounding box center [522, 207] width 20 height 20
click at [520, 208] on button "18" at bounding box center [522, 207] width 20 height 20
click at [500, 207] on button "17" at bounding box center [502, 207] width 20 height 20
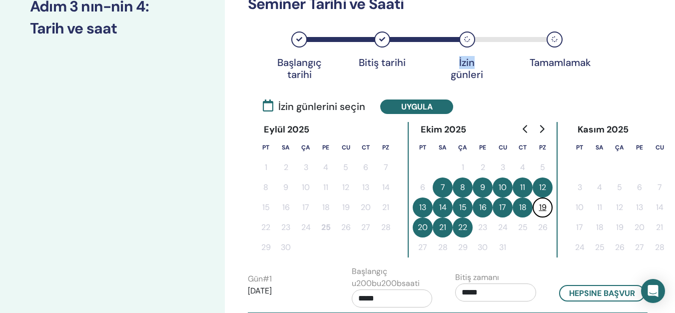
click at [481, 207] on button "16" at bounding box center [482, 207] width 20 height 20
click at [466, 207] on button "15" at bounding box center [462, 207] width 20 height 20
click at [438, 206] on button "14" at bounding box center [443, 207] width 20 height 20
click at [421, 206] on button "13" at bounding box center [423, 207] width 20 height 20
click at [543, 185] on button "12" at bounding box center [542, 187] width 20 height 20
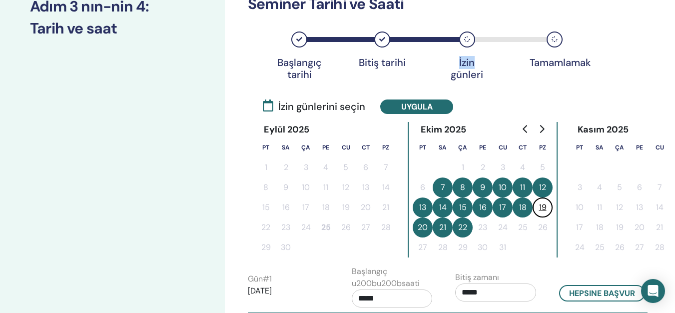
click at [540, 203] on button "19" at bounding box center [542, 207] width 20 height 20
click at [541, 189] on button "12" at bounding box center [542, 187] width 20 height 20
click at [542, 189] on button "12" at bounding box center [542, 187] width 20 height 20
click at [423, 208] on button "13" at bounding box center [423, 207] width 20 height 20
click at [447, 208] on button "14" at bounding box center [443, 207] width 20 height 20
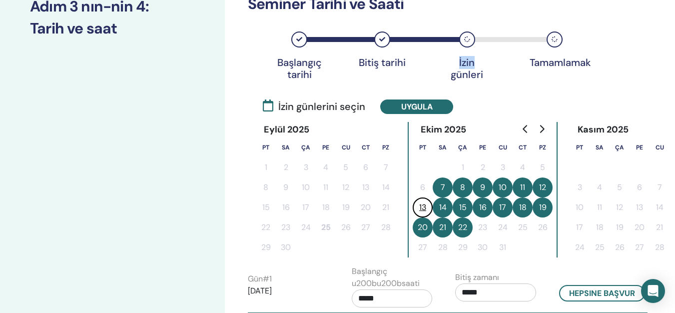
click at [444, 207] on button "14" at bounding box center [443, 207] width 20 height 20
click at [543, 186] on button "12" at bounding box center [542, 187] width 20 height 20
click at [541, 186] on button "12" at bounding box center [542, 187] width 20 height 20
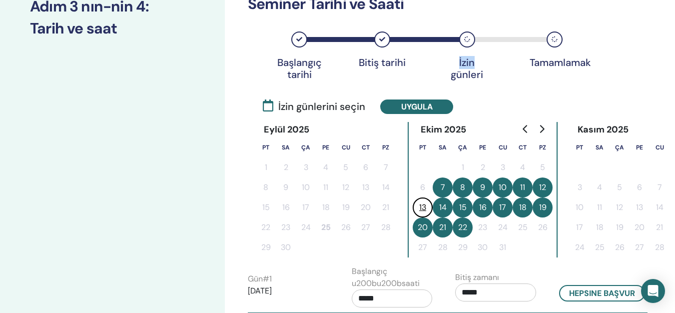
click at [540, 186] on button "12" at bounding box center [542, 187] width 20 height 20
click at [537, 186] on button "12" at bounding box center [542, 187] width 20 height 20
drag, startPoint x: 536, startPoint y: 186, endPoint x: 532, endPoint y: 193, distance: 7.8
click at [535, 186] on button "12" at bounding box center [542, 187] width 20 height 20
click at [428, 207] on button "13" at bounding box center [423, 207] width 20 height 20
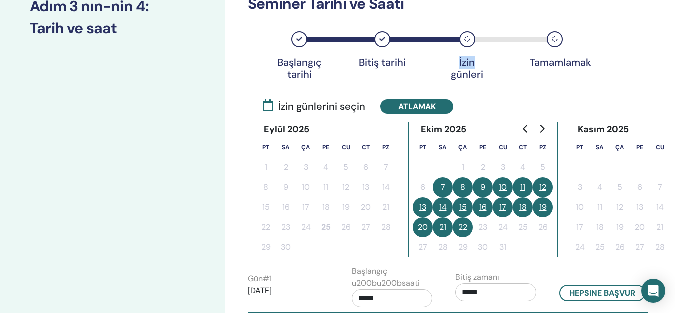
click at [534, 185] on button "12" at bounding box center [542, 187] width 20 height 20
click at [421, 201] on button "13" at bounding box center [423, 207] width 20 height 20
click at [422, 201] on button "13" at bounding box center [423, 207] width 20 height 20
click at [443, 202] on button "14" at bounding box center [443, 207] width 20 height 20
click at [460, 203] on button "15" at bounding box center [462, 207] width 20 height 20
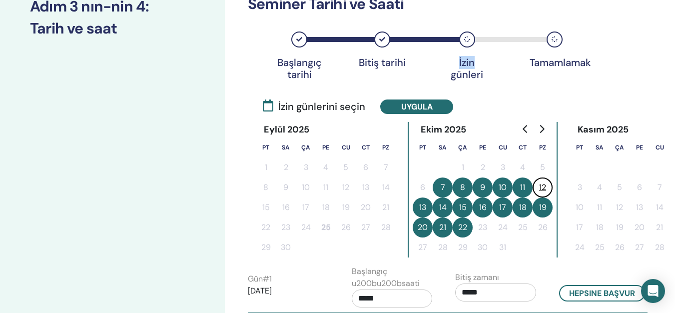
click at [461, 203] on button "15" at bounding box center [462, 207] width 20 height 20
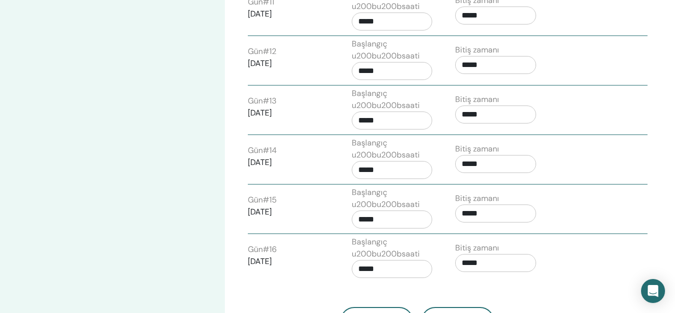
scroll to position [949, 0]
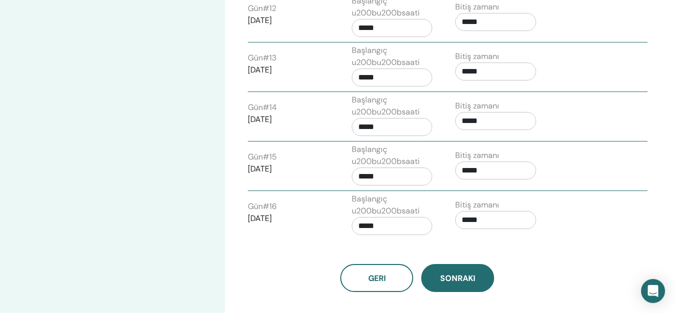
click at [451, 278] on span "Sonraki" at bounding box center [457, 278] width 35 height 10
click at [479, 273] on button "Sonraki" at bounding box center [457, 278] width 73 height 28
click at [444, 276] on span "Sonraki" at bounding box center [457, 278] width 35 height 10
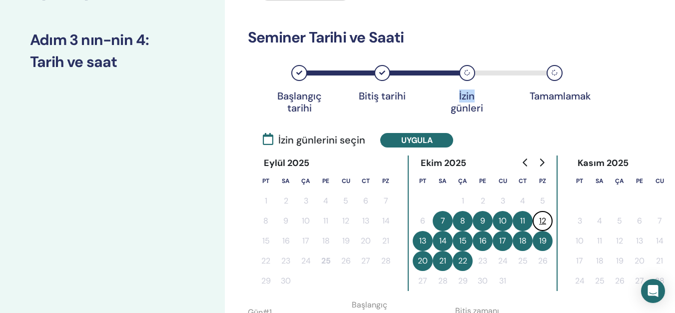
scroll to position [100, 0]
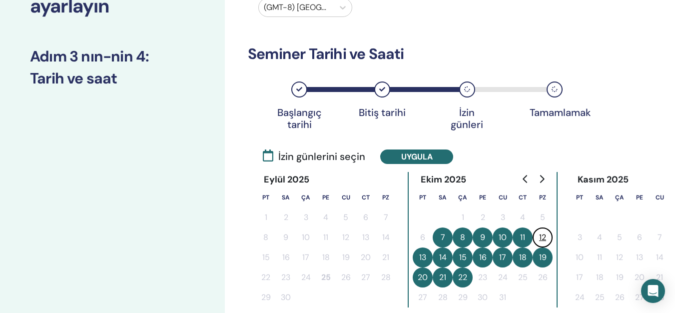
click at [554, 91] on icon at bounding box center [554, 89] width 6 height 6
click at [557, 94] on div "Tamamlamak" at bounding box center [554, 89] width 16 height 16
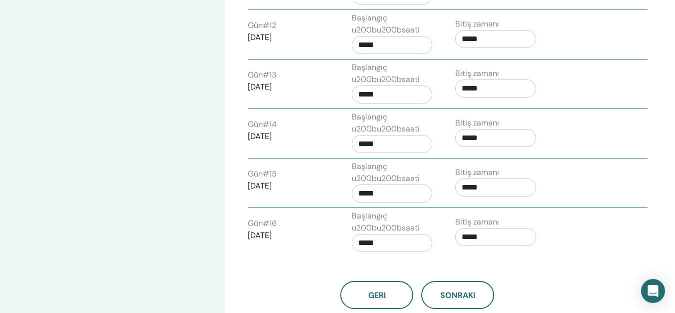
scroll to position [949, 0]
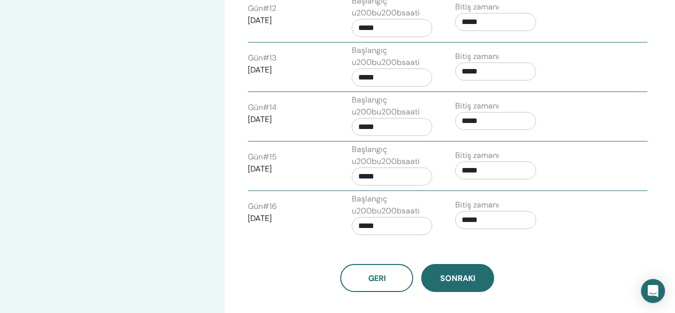
click at [458, 273] on span "Sonraki" at bounding box center [457, 278] width 35 height 10
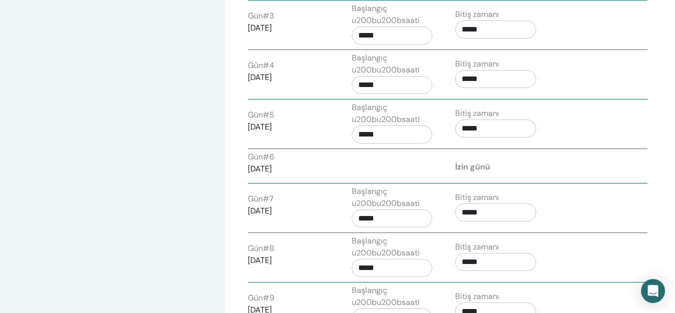
scroll to position [400, 0]
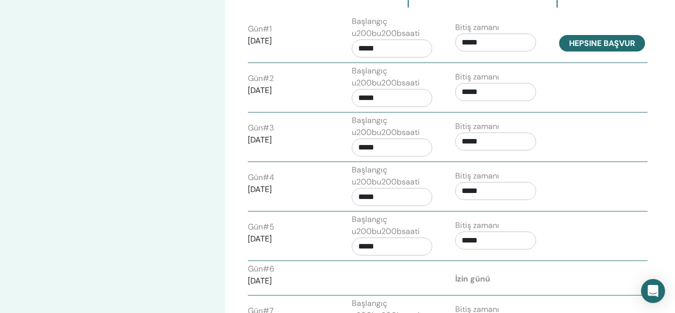
click at [606, 45] on button "Hepsine başvur" at bounding box center [602, 43] width 86 height 16
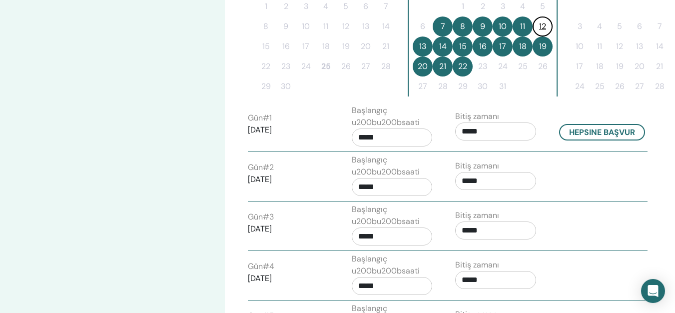
scroll to position [250, 0]
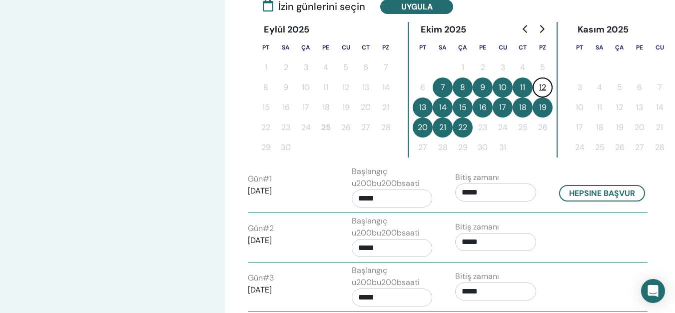
click at [534, 136] on td "26" at bounding box center [542, 127] width 20 height 20
click at [464, 128] on button "22" at bounding box center [462, 127] width 20 height 20
click at [471, 127] on tr "20 21 22 23 24 25 26" at bounding box center [483, 127] width 140 height 20
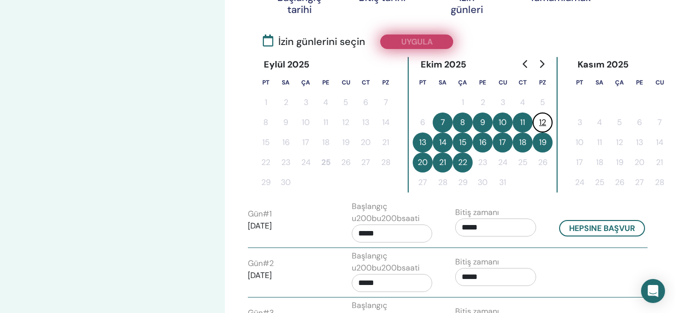
scroll to position [200, 0]
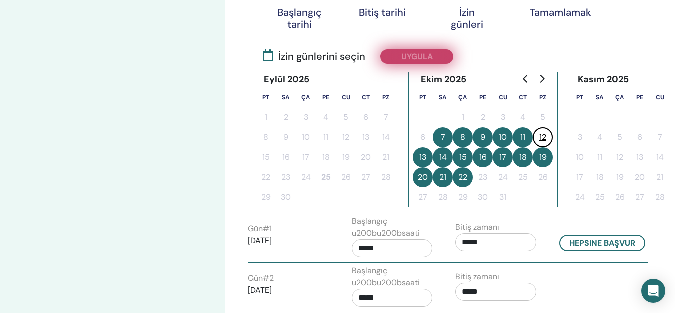
click at [424, 54] on button "Uygula" at bounding box center [416, 56] width 73 height 14
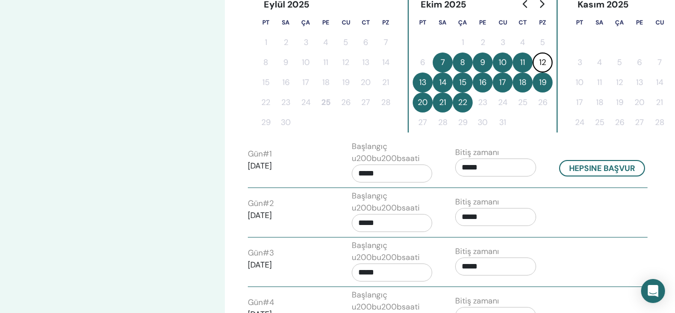
scroll to position [300, 0]
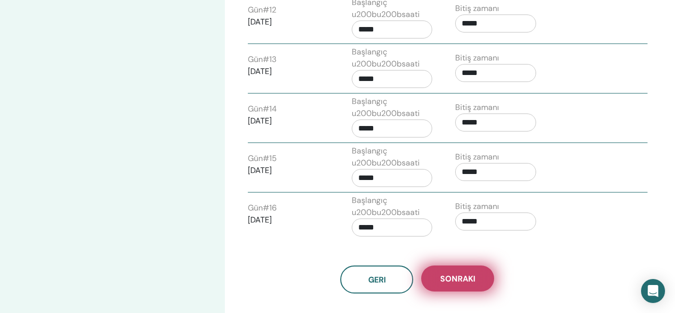
click at [459, 278] on span "Sonraki" at bounding box center [457, 278] width 35 height 10
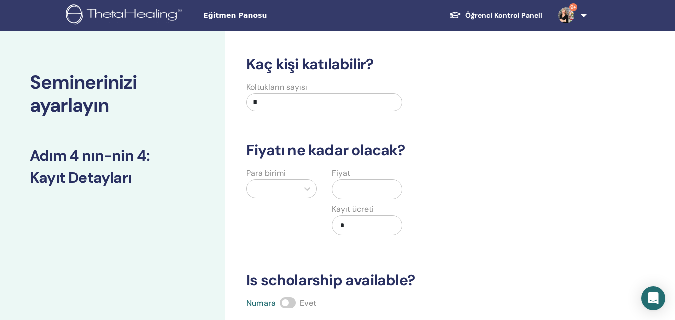
scroll to position [0, 0]
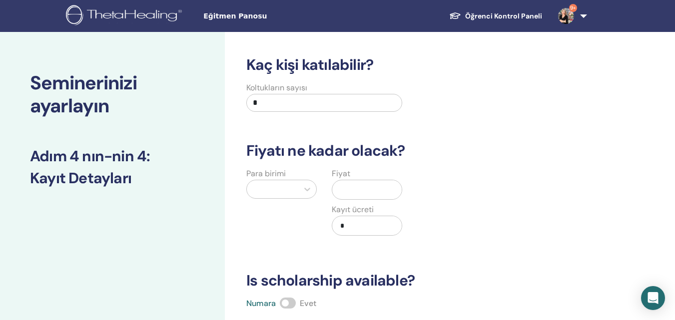
click at [268, 104] on input "*" at bounding box center [324, 103] width 156 height 18
type input "**"
click at [304, 188] on icon at bounding box center [307, 189] width 10 height 10
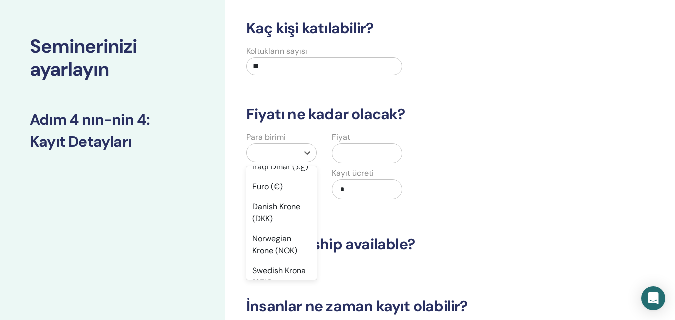
scroll to position [899, 0]
click at [266, 156] on div "Turkish Lira (₺)" at bounding box center [281, 146] width 70 height 20
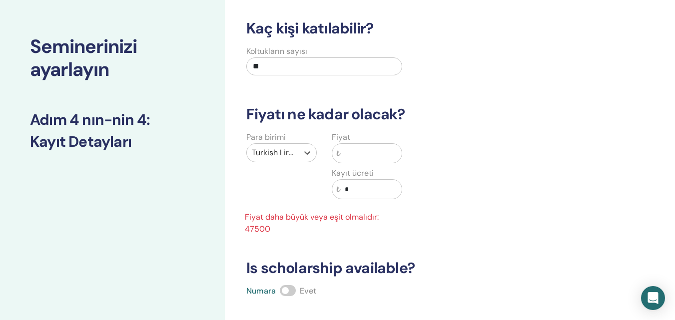
click at [349, 152] on input "text" at bounding box center [371, 153] width 61 height 19
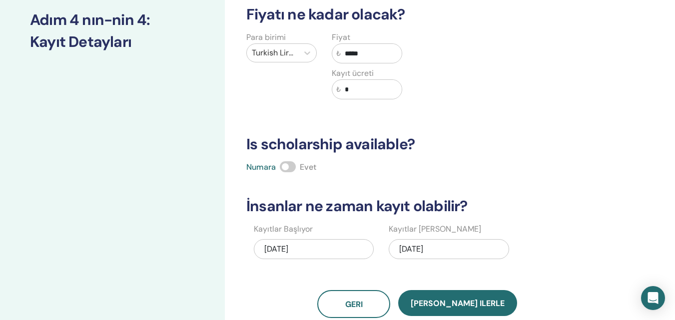
scroll to position [186, 0]
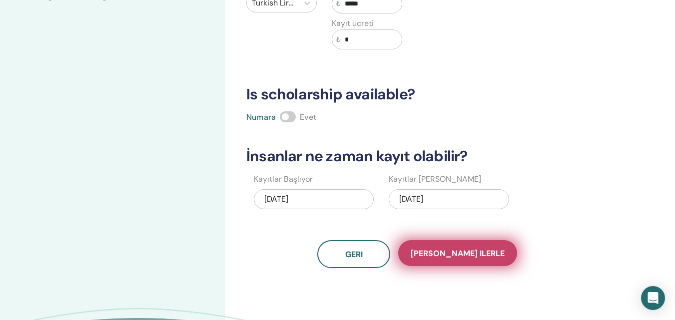
type input "*****"
click at [471, 252] on span "Kaydet ilerle" at bounding box center [458, 253] width 94 height 10
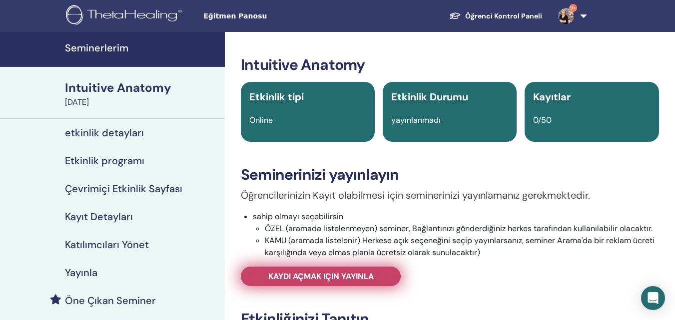
click at [361, 272] on span "Kaydı açmak için yayınla" at bounding box center [320, 276] width 105 height 10
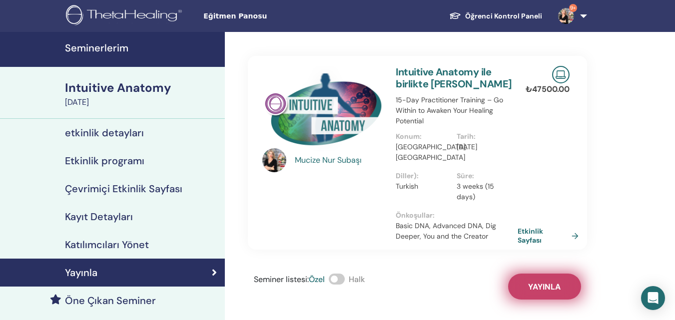
click at [536, 284] on span "Yayınla" at bounding box center [544, 287] width 32 height 10
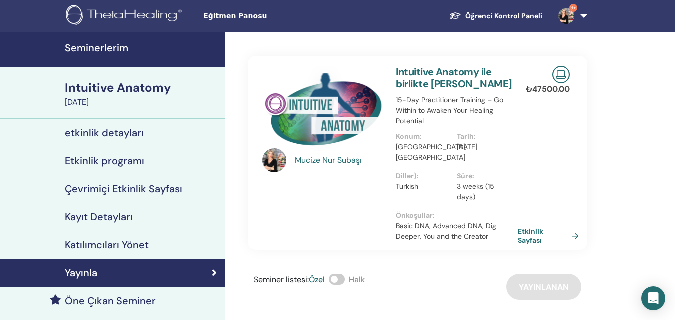
click at [115, 45] on h4 "Seminerlerim" at bounding box center [142, 48] width 154 height 12
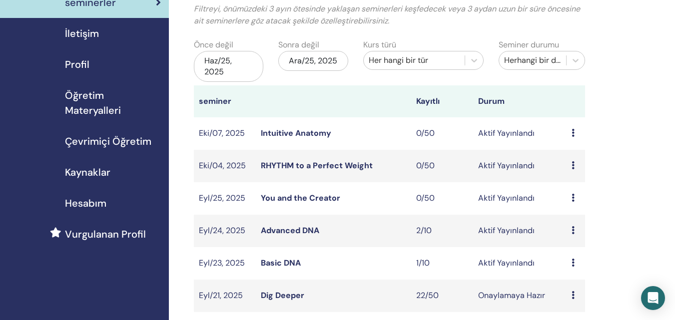
scroll to position [100, 0]
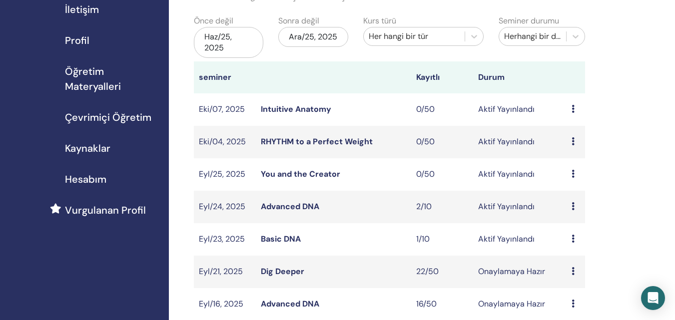
click at [303, 177] on link "You and the Creator" at bounding box center [300, 174] width 79 height 10
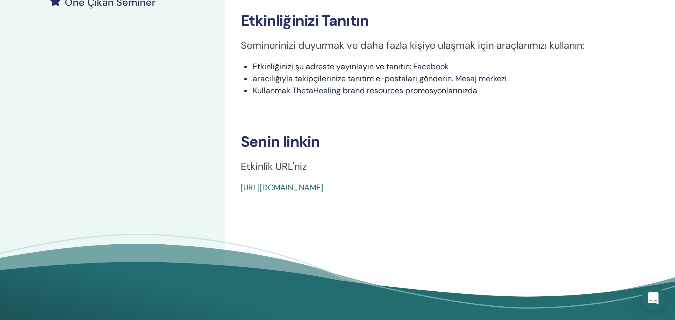
scroll to position [300, 0]
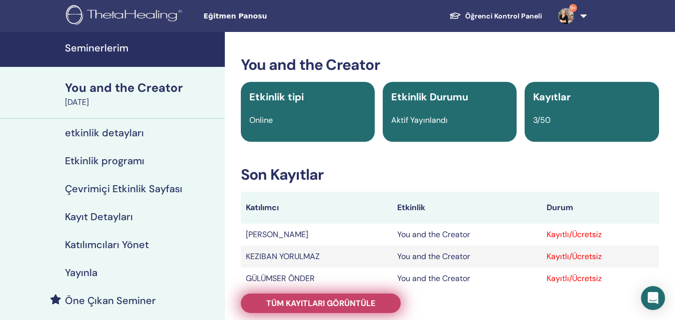
click at [328, 302] on span "Tüm kayıtları görüntüle" at bounding box center [320, 303] width 109 height 10
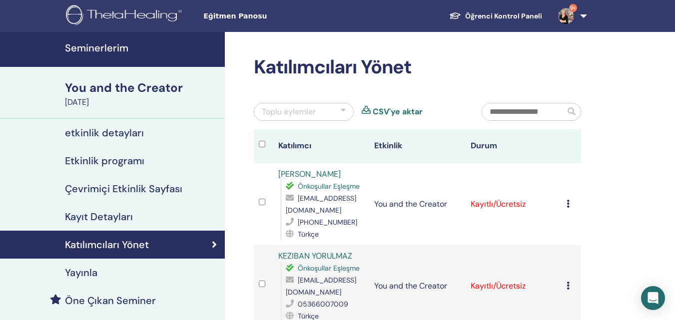
click at [115, 47] on h4 "Seminerlerim" at bounding box center [142, 48] width 154 height 12
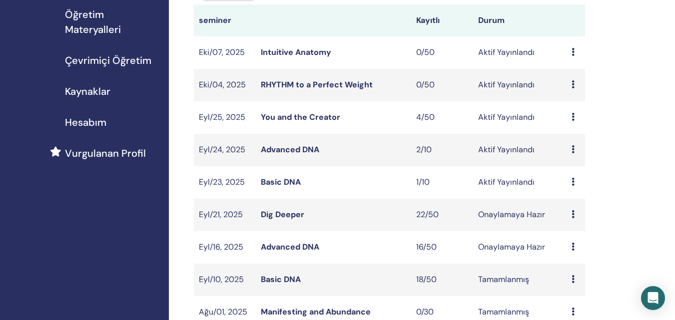
scroll to position [50, 0]
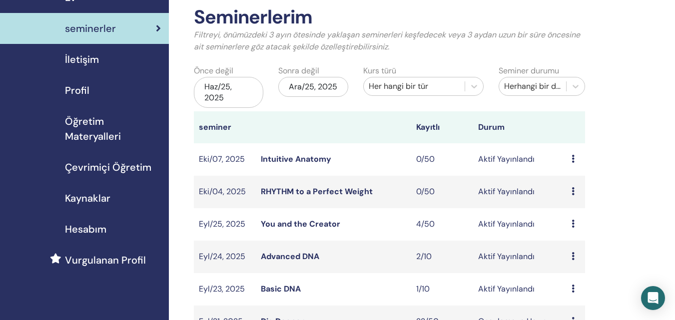
click at [290, 228] on link "You and the Creator" at bounding box center [300, 224] width 79 height 10
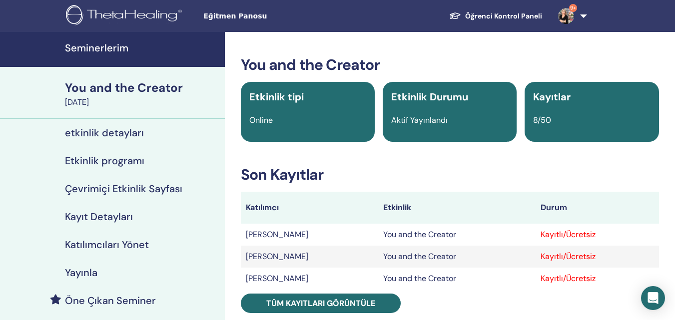
scroll to position [50, 0]
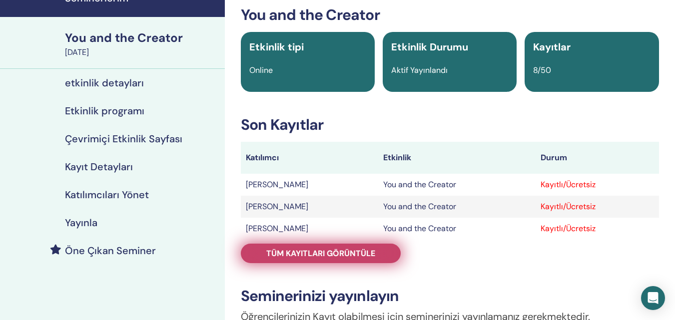
click at [307, 249] on span "Tüm kayıtları görüntüle" at bounding box center [320, 253] width 109 height 10
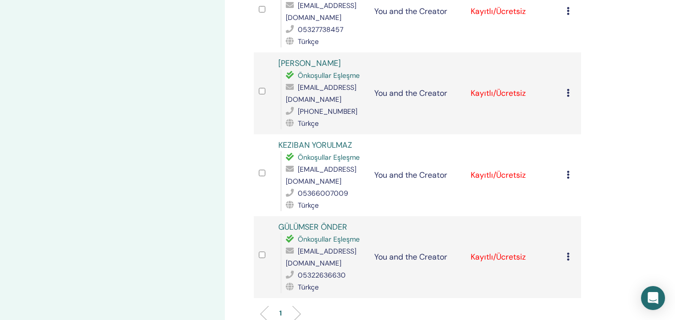
scroll to position [549, 0]
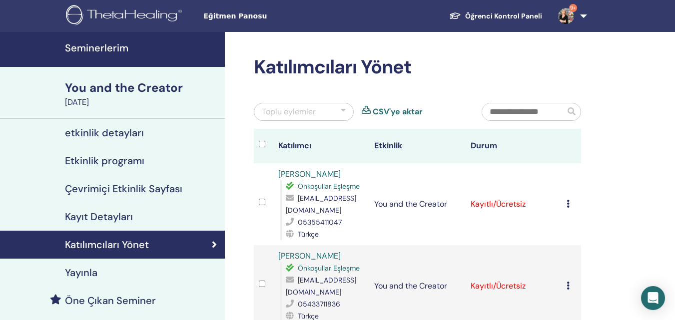
click at [108, 51] on h4 "Seminerlerim" at bounding box center [142, 48] width 154 height 12
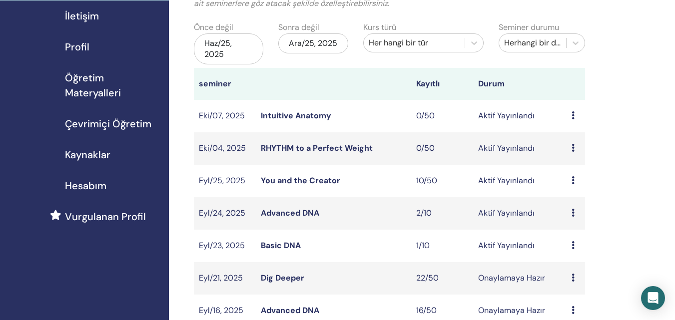
scroll to position [100, 0]
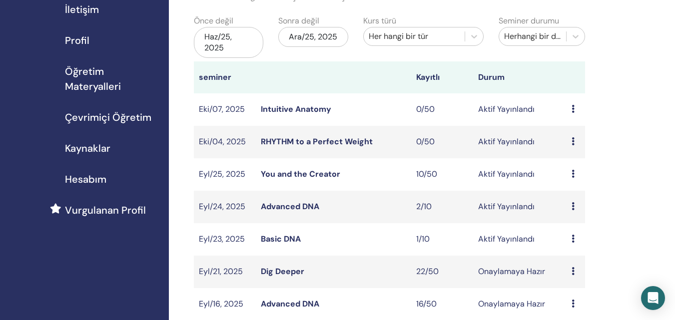
click at [303, 172] on link "You and the Creator" at bounding box center [300, 174] width 79 height 10
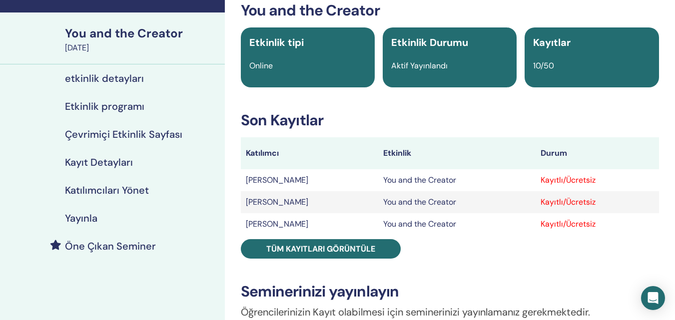
scroll to position [100, 0]
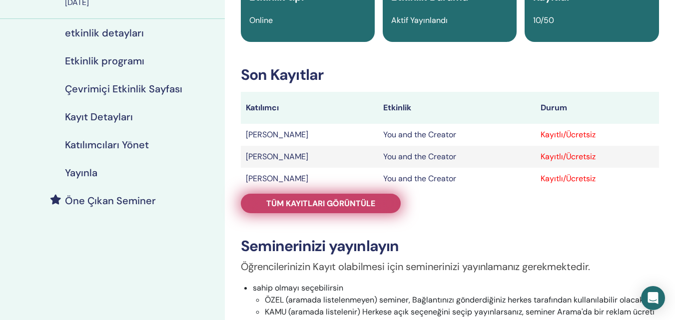
click at [331, 208] on span "Tüm kayıtları görüntüle" at bounding box center [320, 203] width 109 height 10
